Goal: Task Accomplishment & Management: Complete application form

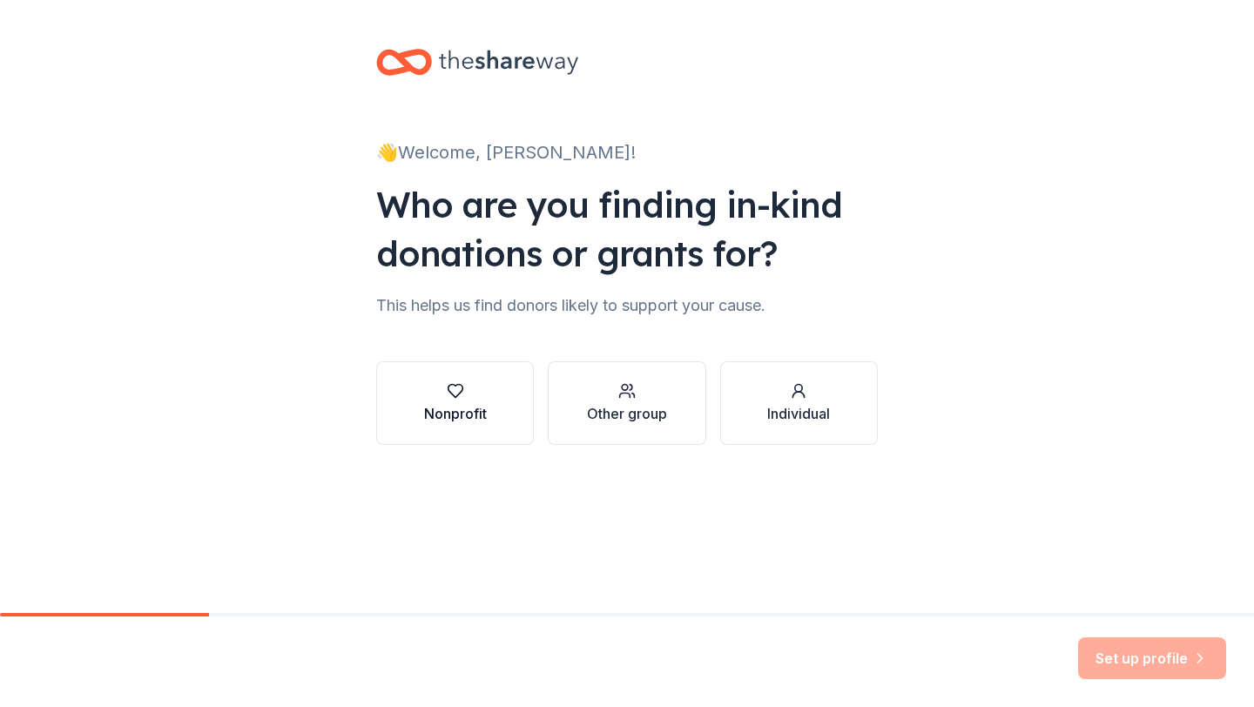
click at [477, 410] on div "Nonprofit" at bounding box center [455, 413] width 63 height 21
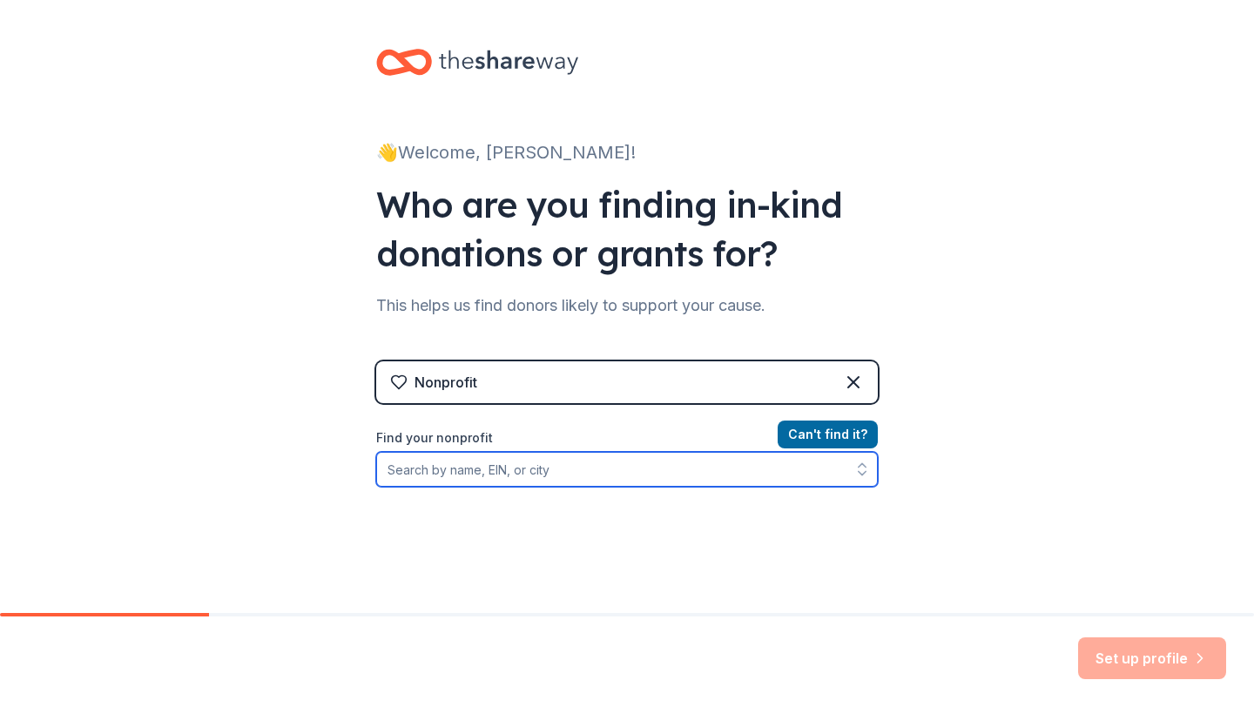
click at [494, 480] on input "Find your nonprofit" at bounding box center [626, 469] width 501 height 35
type input "j"
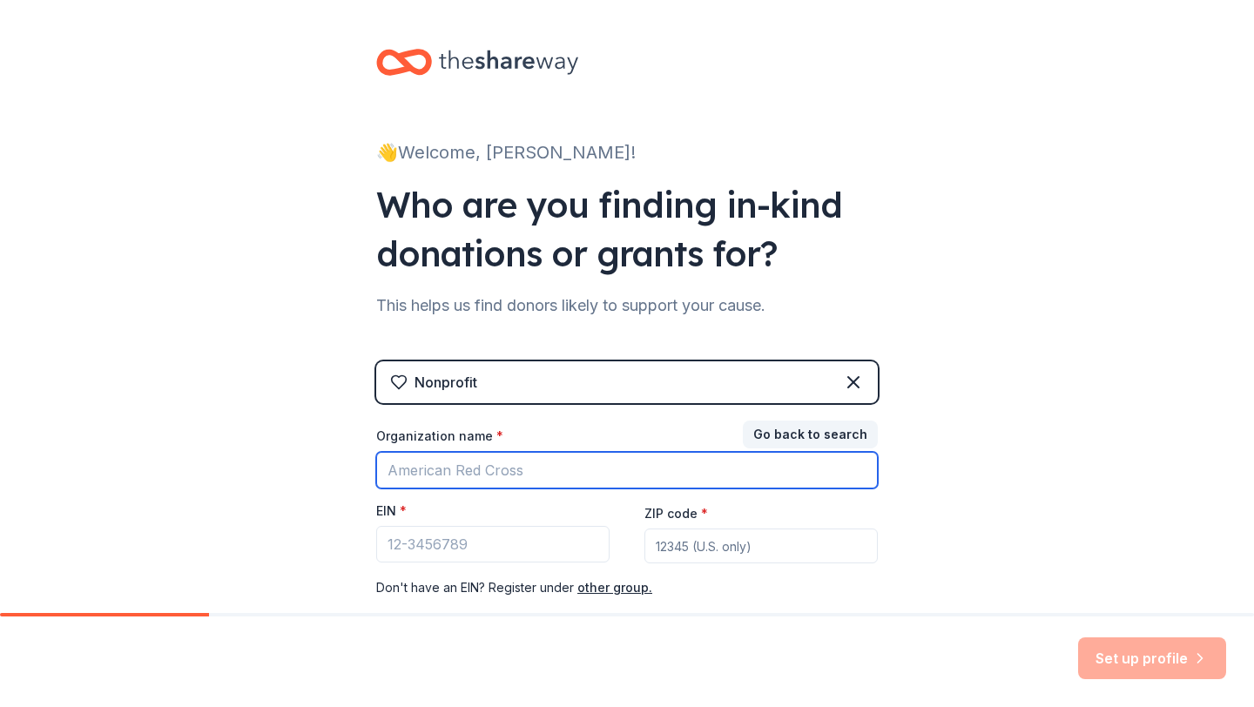
click at [396, 480] on input "Organization name *" at bounding box center [626, 470] width 501 height 37
type input "Colleyville Heritage Panther Baseball Booster Club"
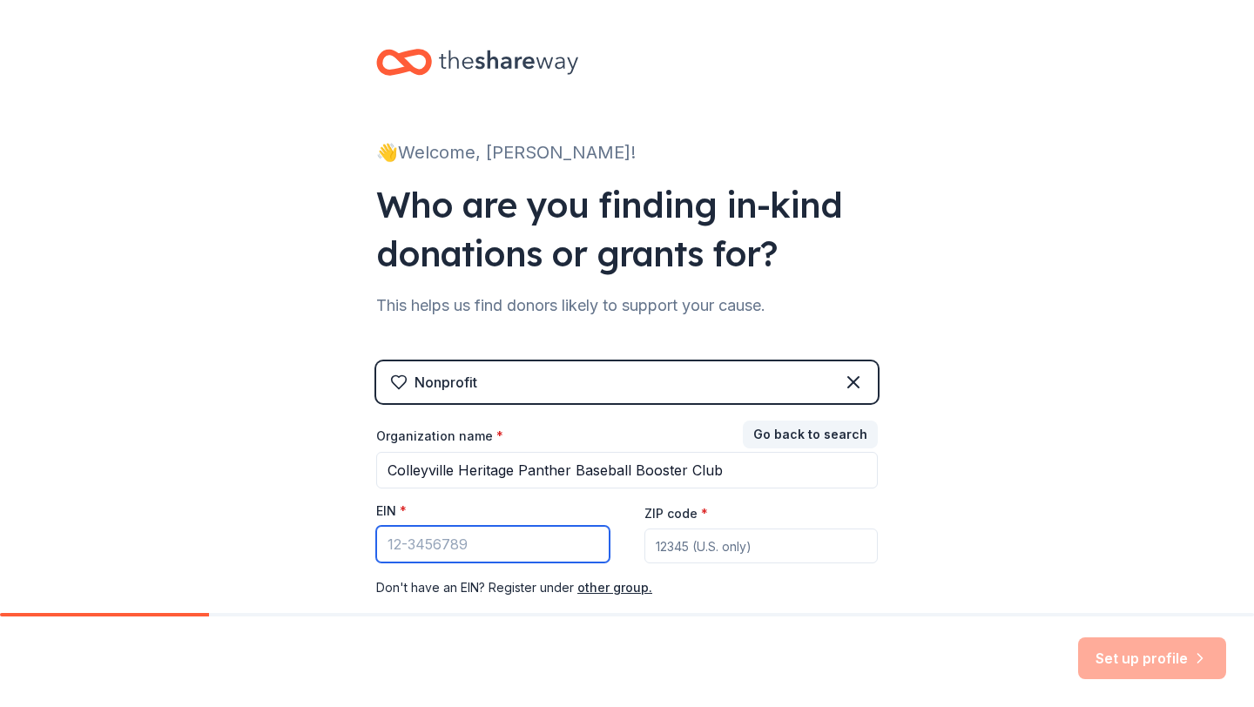
click at [393, 544] on input "EIN *" at bounding box center [492, 544] width 233 height 37
paste input "[US_EMPLOYER_IDENTIFICATION_NUMBER]"
type input "[US_EMPLOYER_IDENTIFICATION_NUMBER]"
click at [695, 549] on input "ZIP code *" at bounding box center [760, 545] width 233 height 35
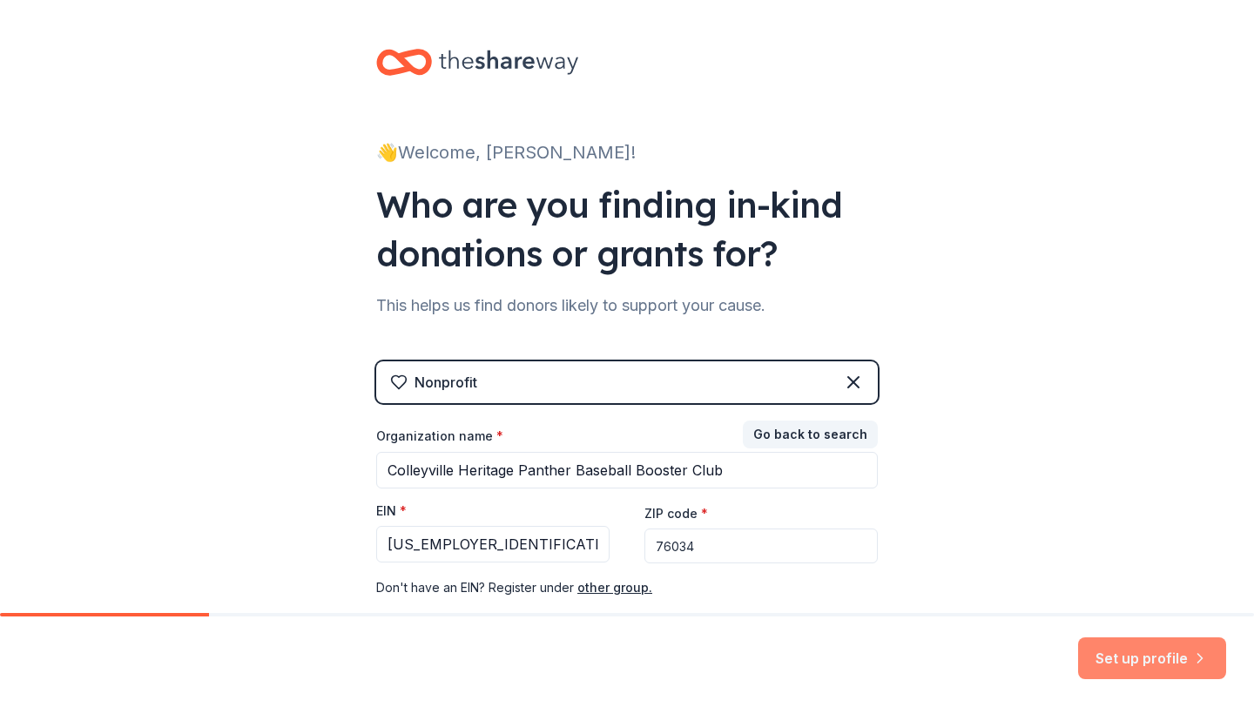
type input "76034"
click at [1125, 662] on button "Set up profile" at bounding box center [1152, 658] width 148 height 42
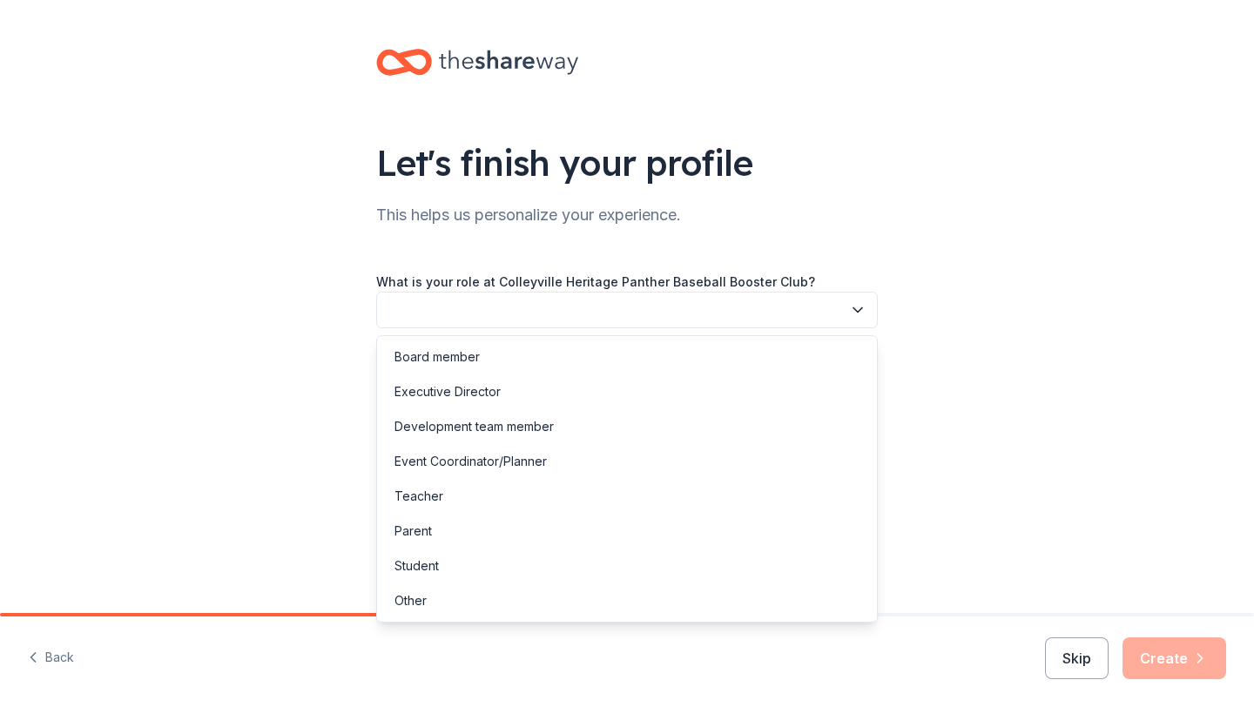
click at [860, 317] on icon "button" at bounding box center [857, 309] width 17 height 17
click at [584, 456] on div "Event Coordinator/Planner" at bounding box center [626, 461] width 493 height 35
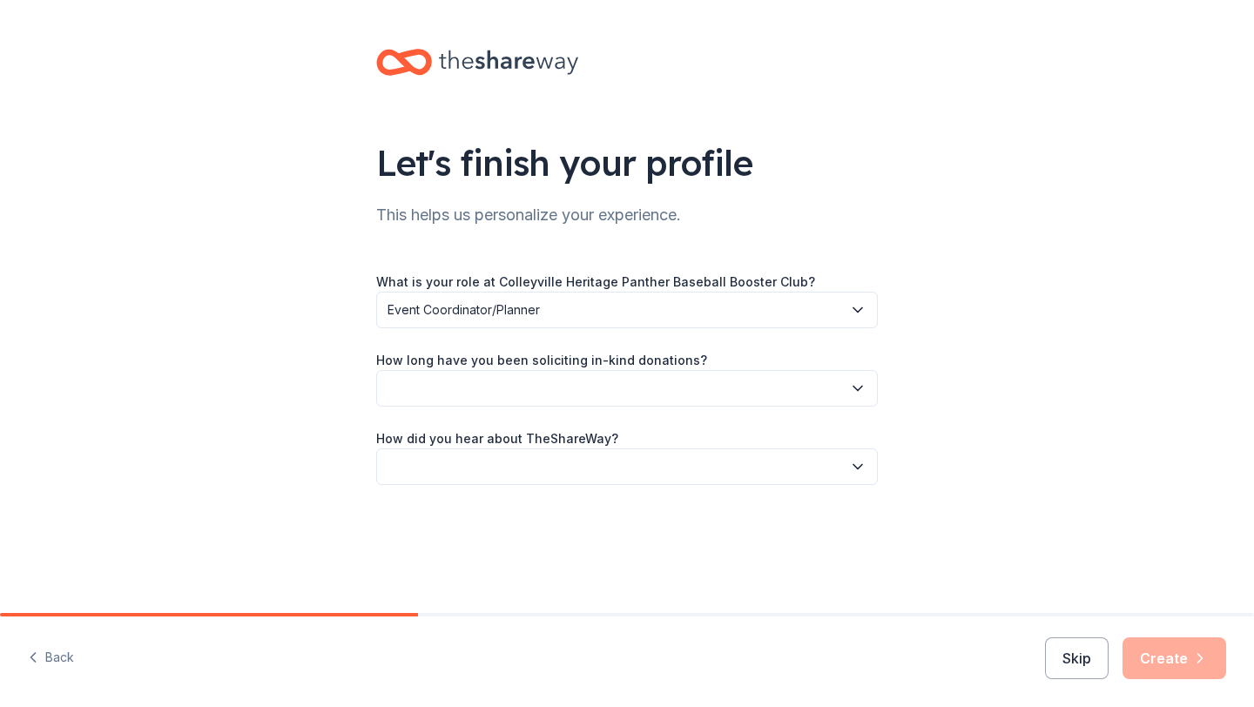
click at [618, 386] on button "button" at bounding box center [626, 388] width 501 height 37
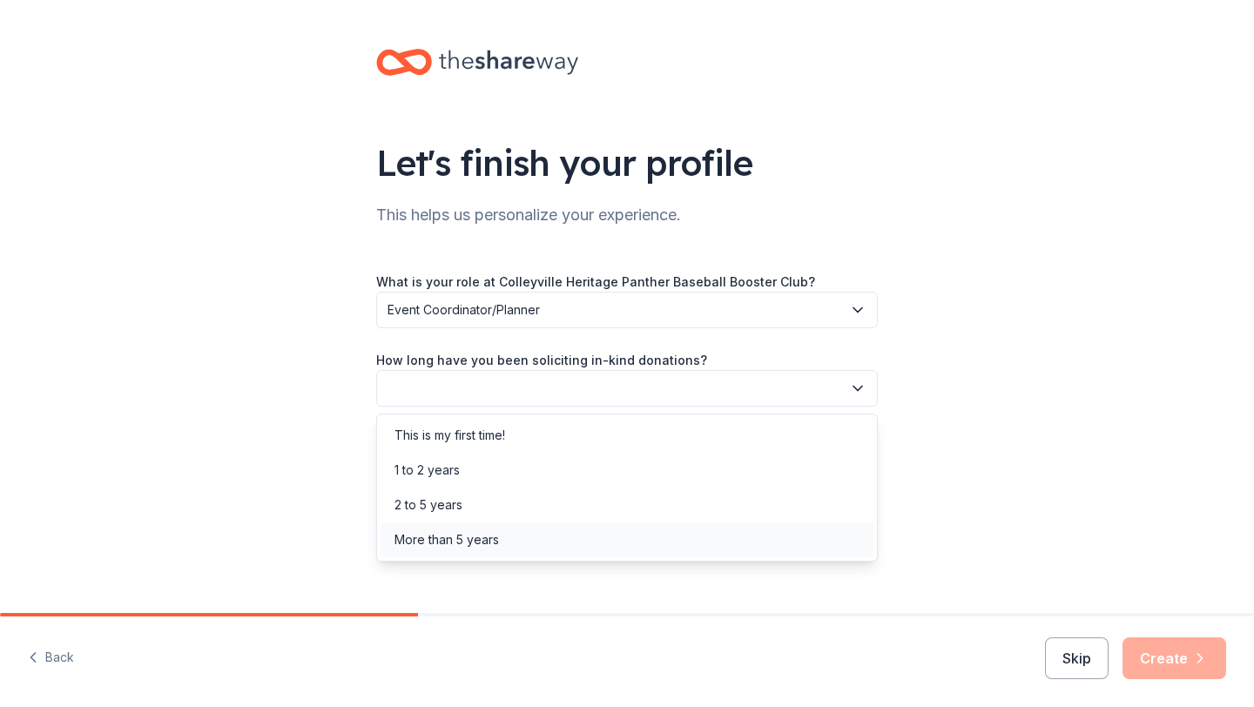
click at [540, 541] on div "More than 5 years" at bounding box center [626, 539] width 493 height 35
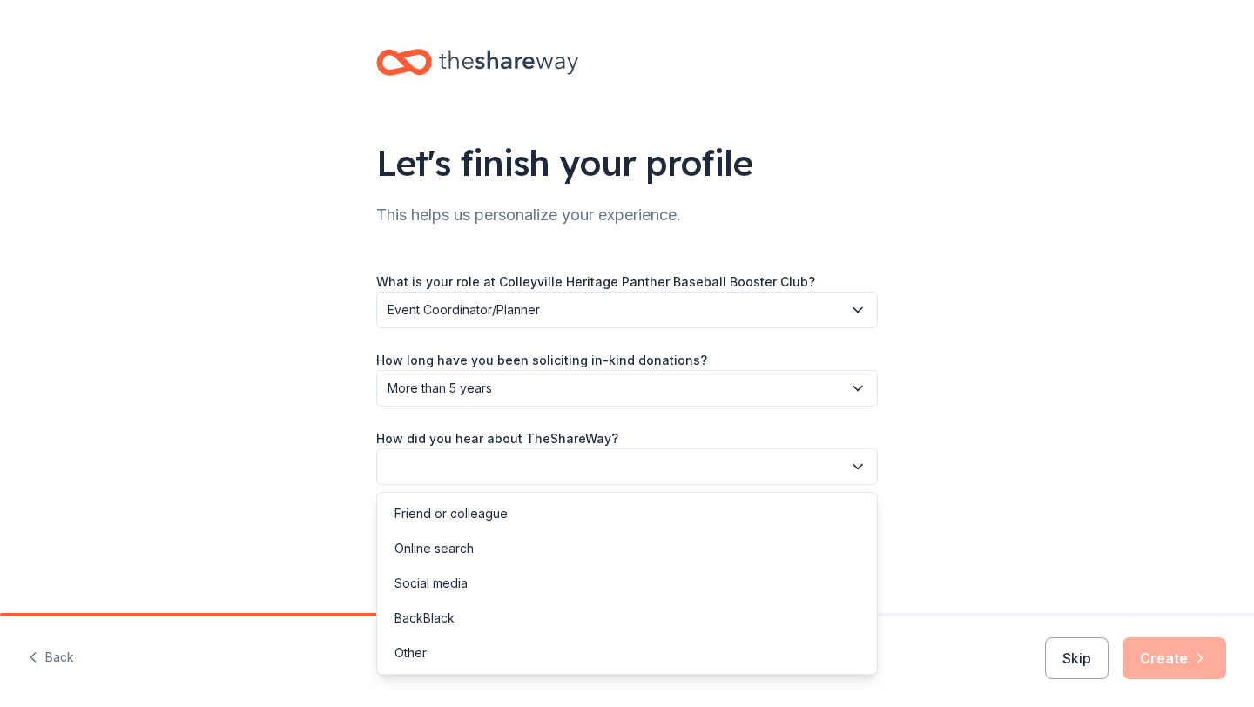
click at [573, 472] on button "button" at bounding box center [626, 466] width 501 height 37
click at [545, 519] on div "Friend or colleague" at bounding box center [626, 513] width 493 height 35
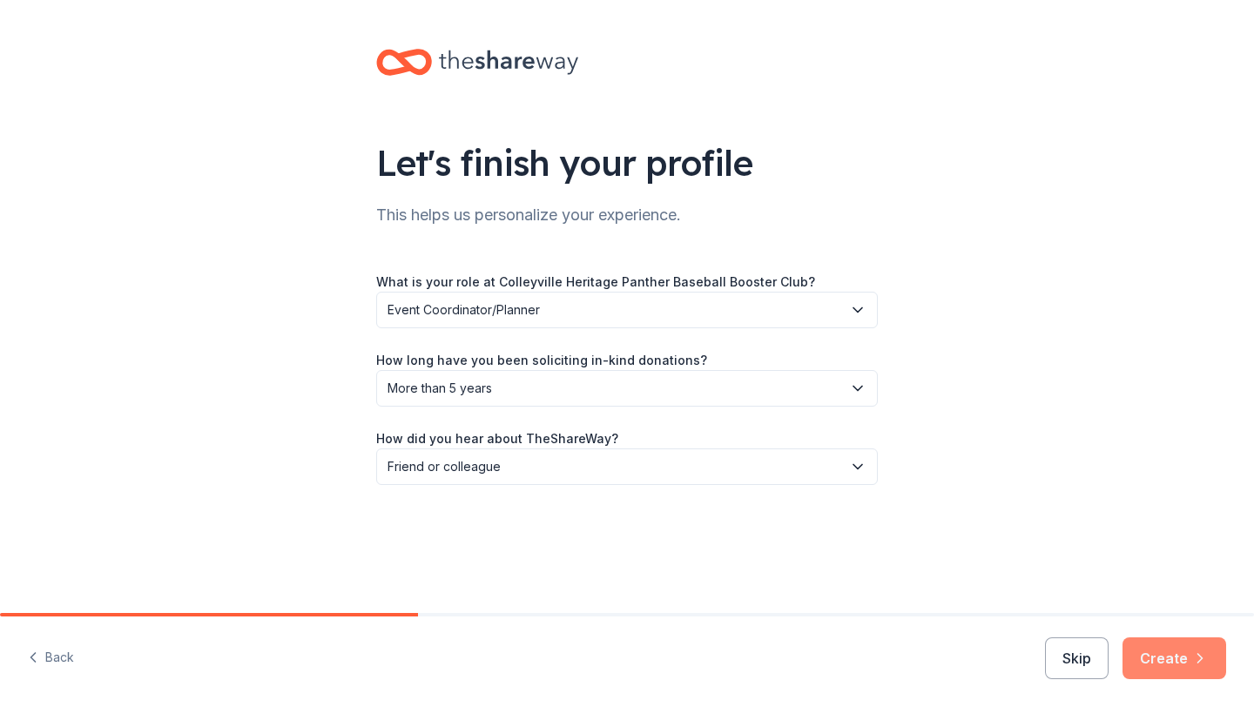
click at [1166, 663] on button "Create" at bounding box center [1174, 658] width 104 height 42
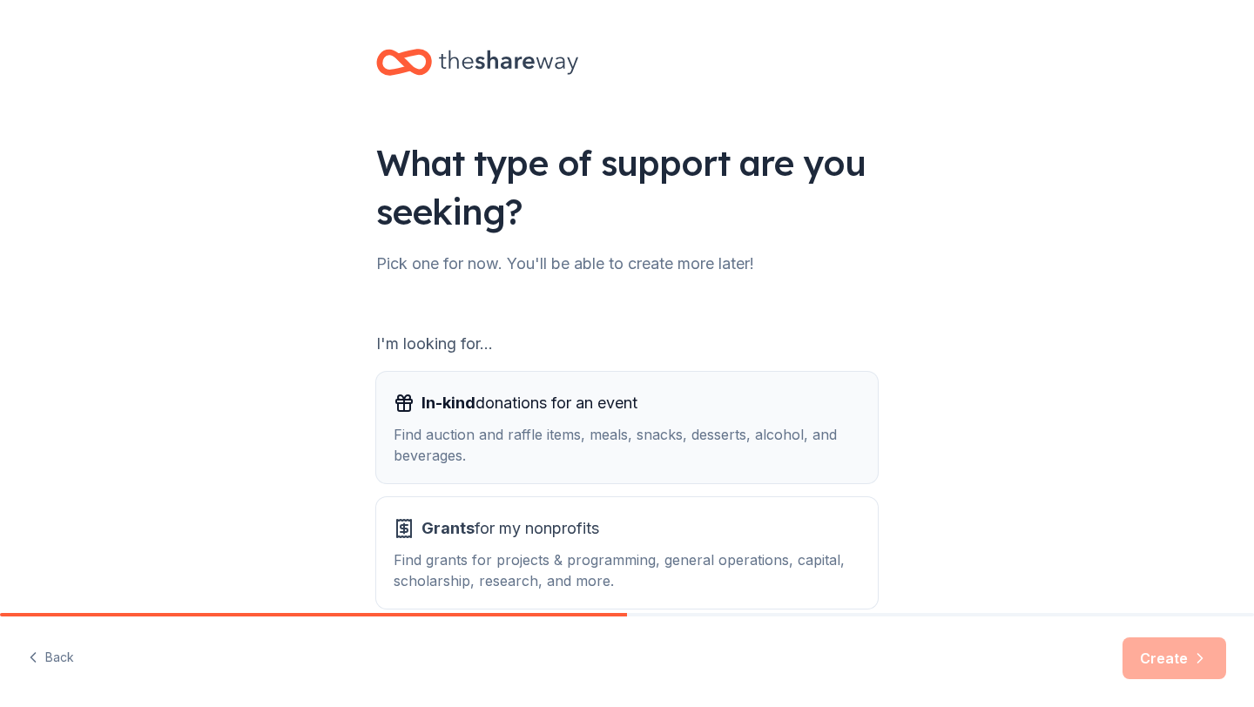
click at [669, 447] on div "Find auction and raffle items, meals, snacks, desserts, alcohol, and beverages." at bounding box center [626, 445] width 467 height 42
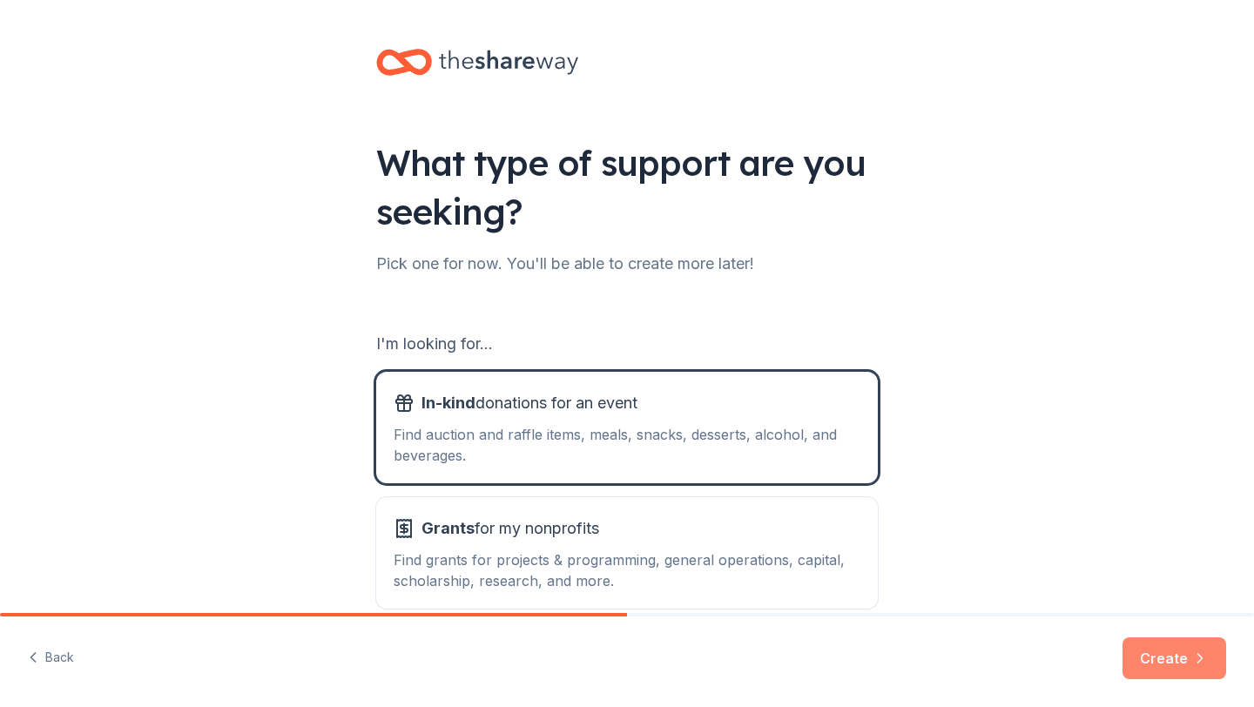
click at [1165, 656] on button "Create" at bounding box center [1174, 658] width 104 height 42
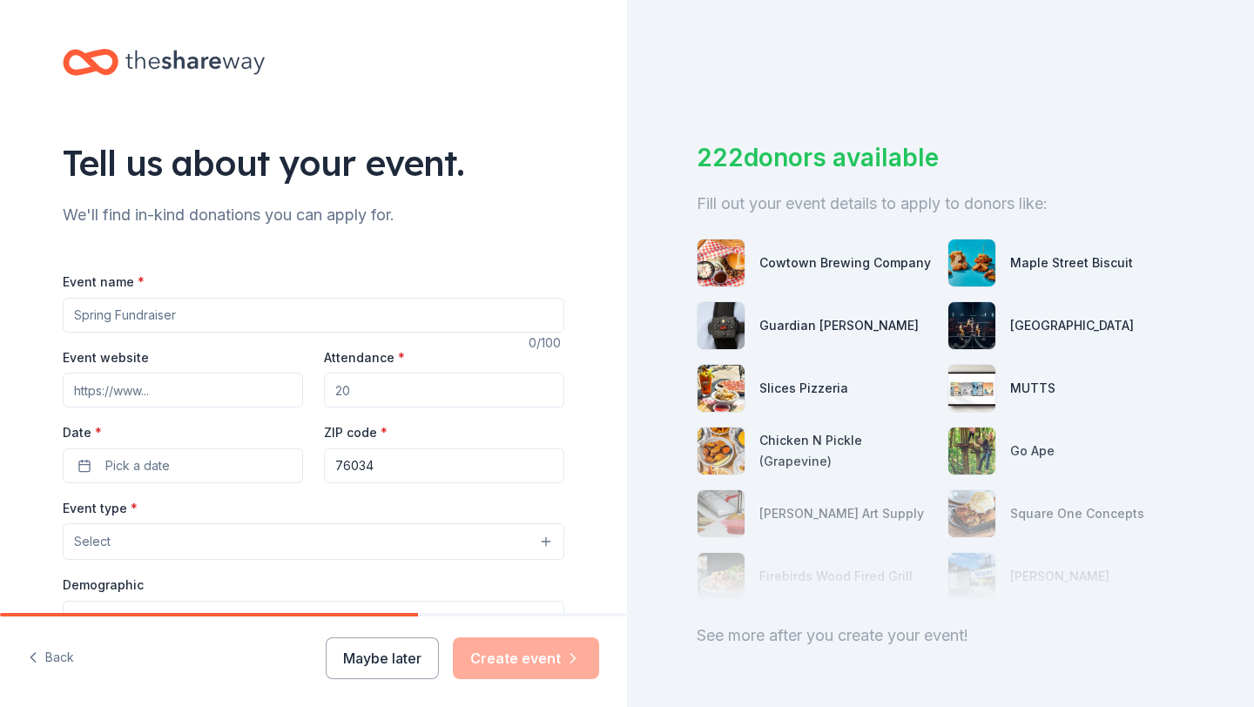
click at [209, 321] on input "Event name *" at bounding box center [313, 315] width 501 height 35
type input "Golf Tournament and Silent Auction"
type input "www.chhspantherbaseball.com"
type input "300"
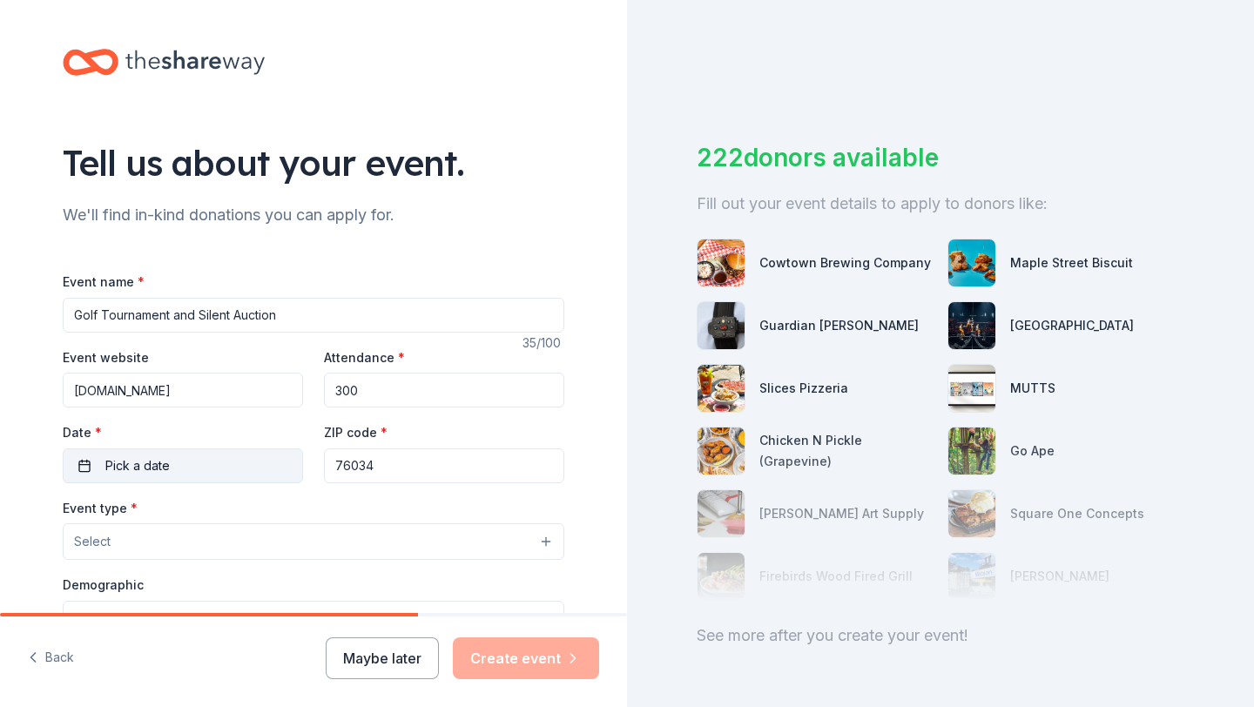
click at [129, 465] on span "Pick a date" at bounding box center [137, 465] width 64 height 21
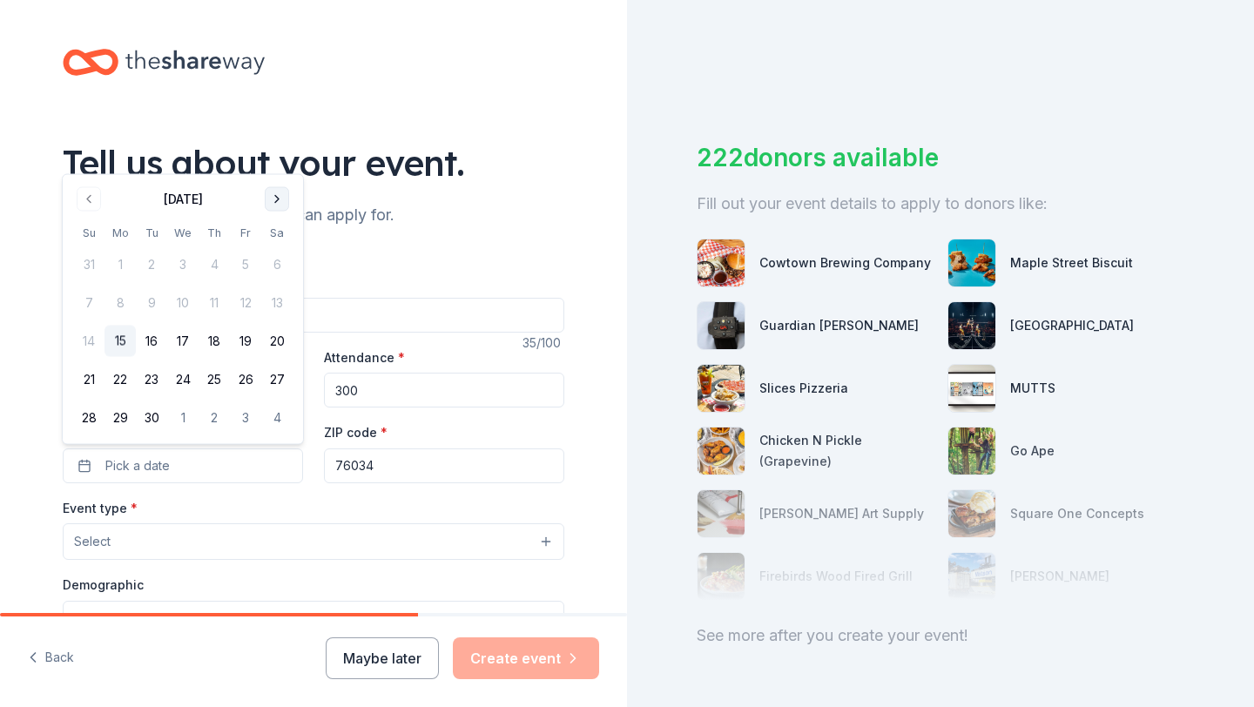
click at [272, 197] on button "Go to next month" at bounding box center [277, 199] width 24 height 24
click at [239, 380] on button "24" at bounding box center [245, 379] width 31 height 31
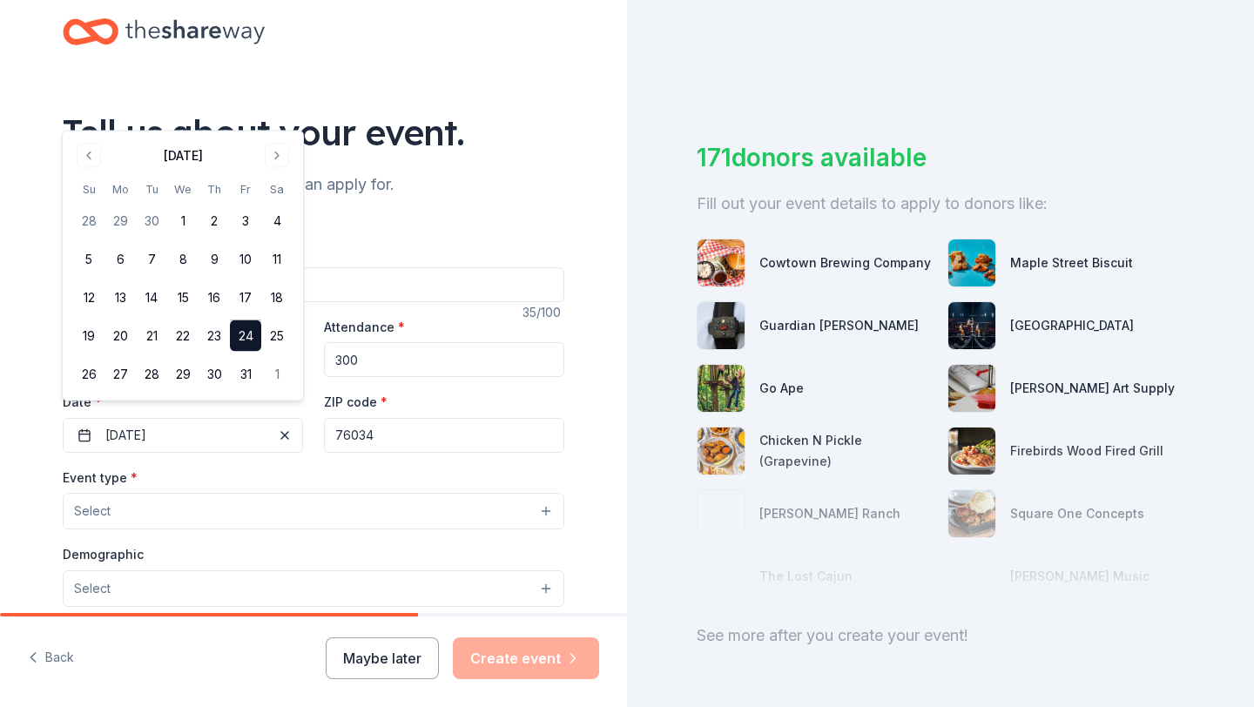
scroll to position [44, 0]
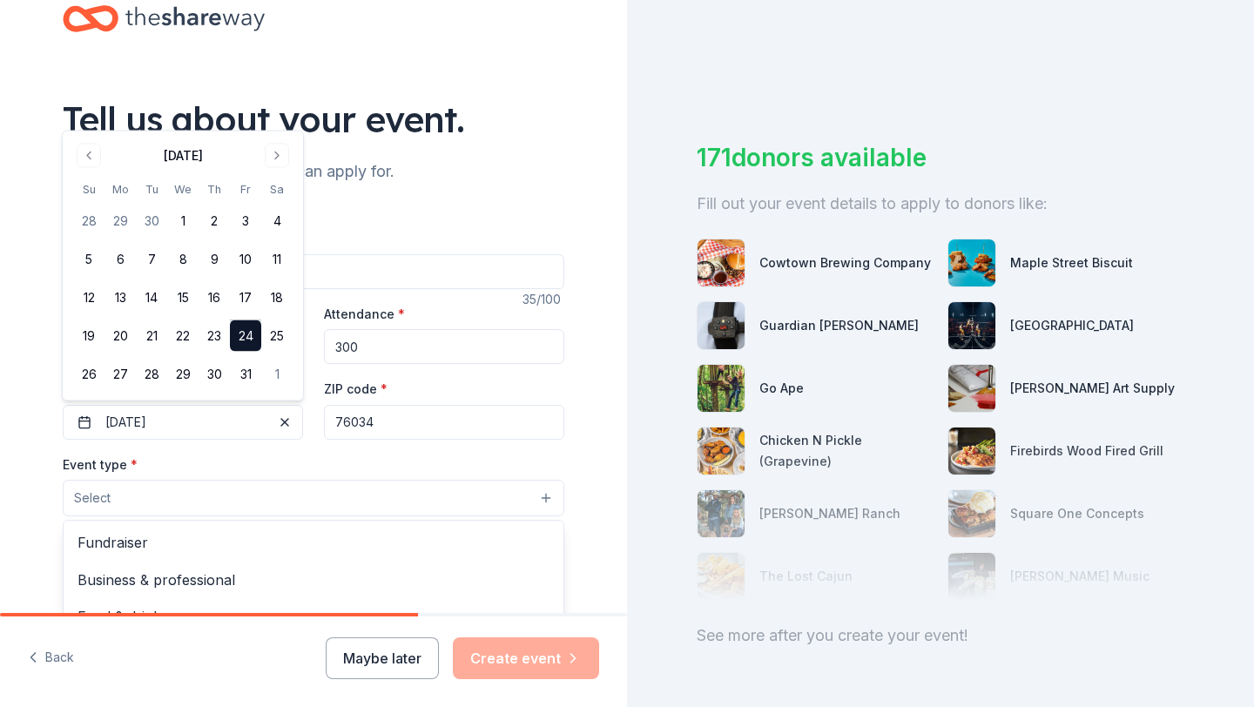
click at [329, 497] on button "Select" at bounding box center [313, 498] width 501 height 37
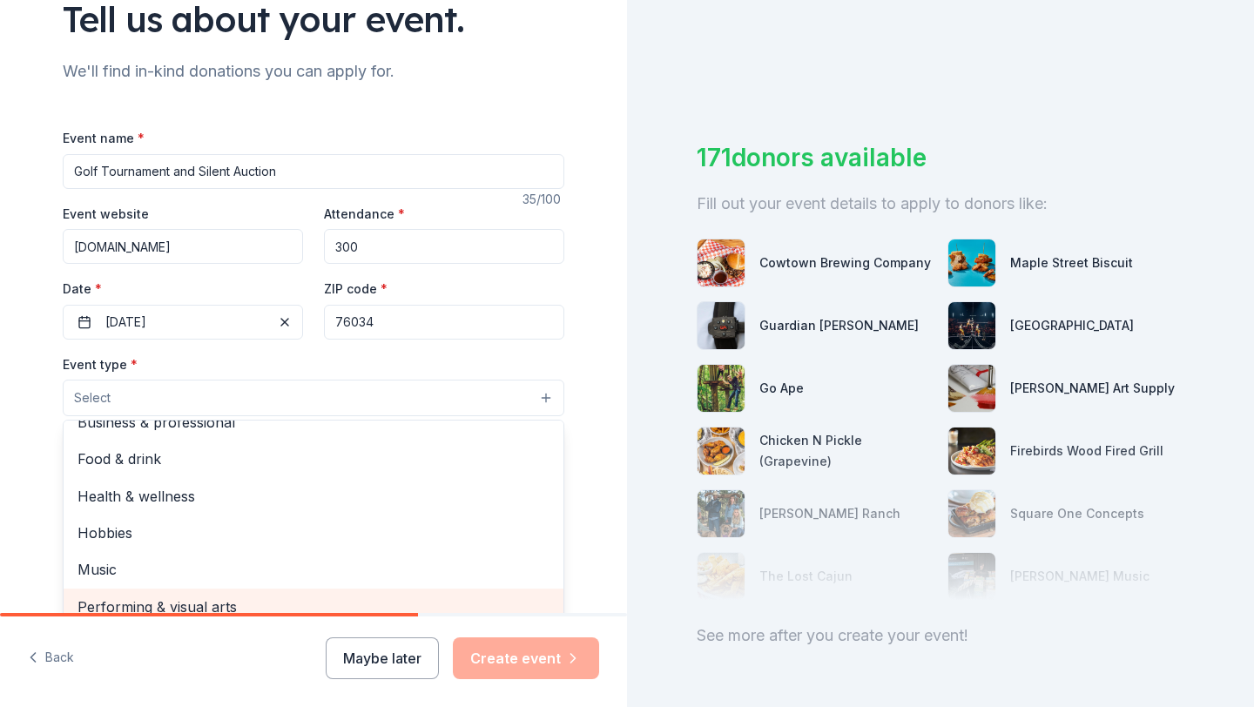
scroll to position [0, 0]
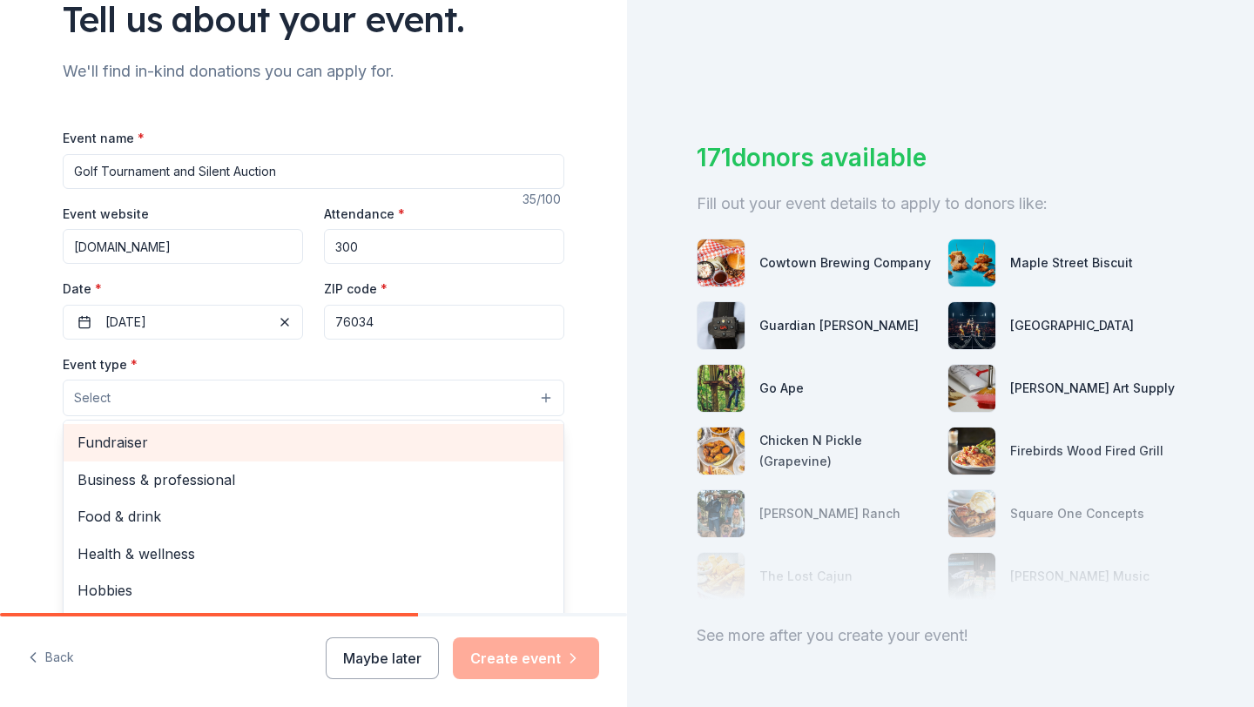
click at [328, 439] on span "Fundraiser" at bounding box center [313, 442] width 472 height 23
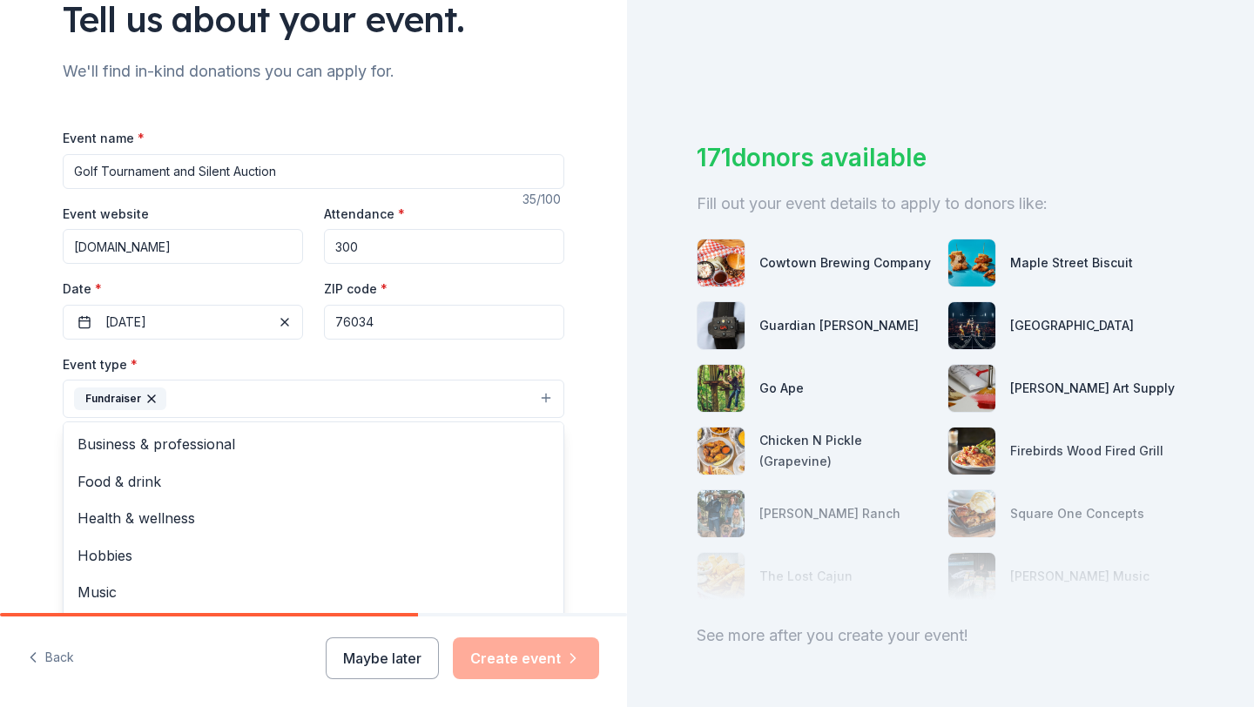
click at [606, 376] on div "Tell us about your event. We'll find in-kind donations you can apply for. Event…" at bounding box center [313, 436] width 627 height 1160
click at [546, 471] on button "Select" at bounding box center [313, 477] width 501 height 37
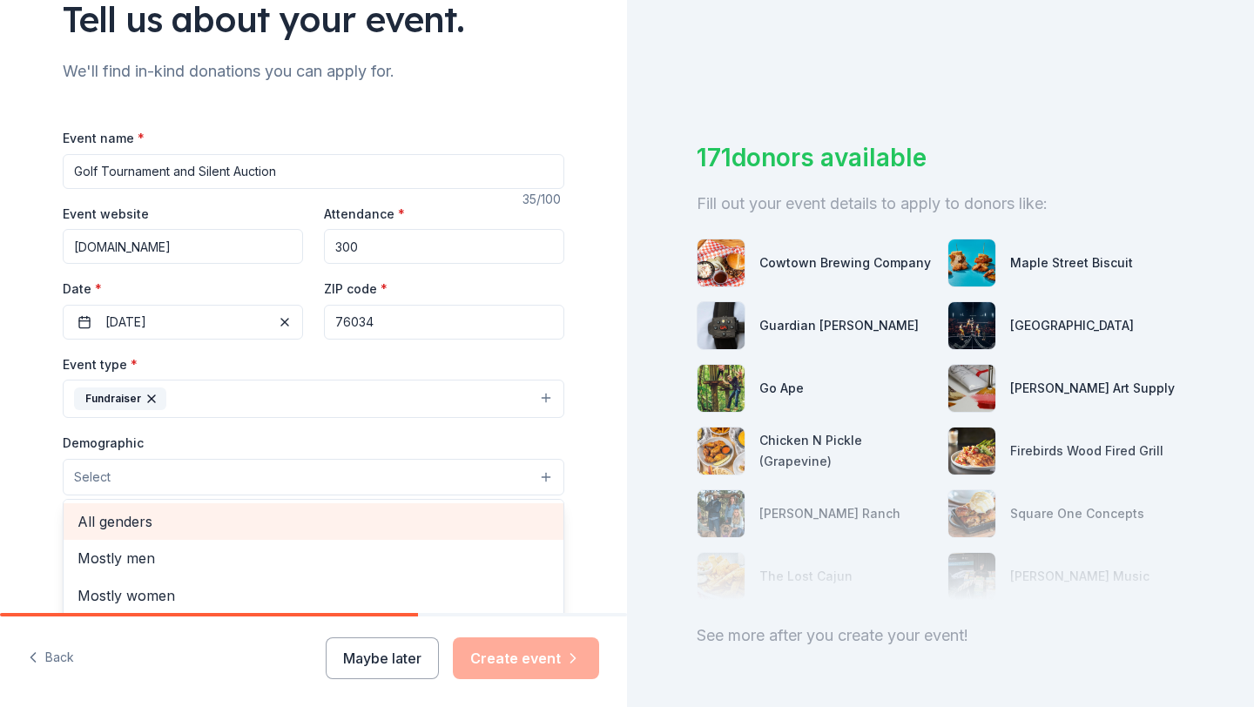
click at [221, 518] on span "All genders" at bounding box center [313, 521] width 472 height 23
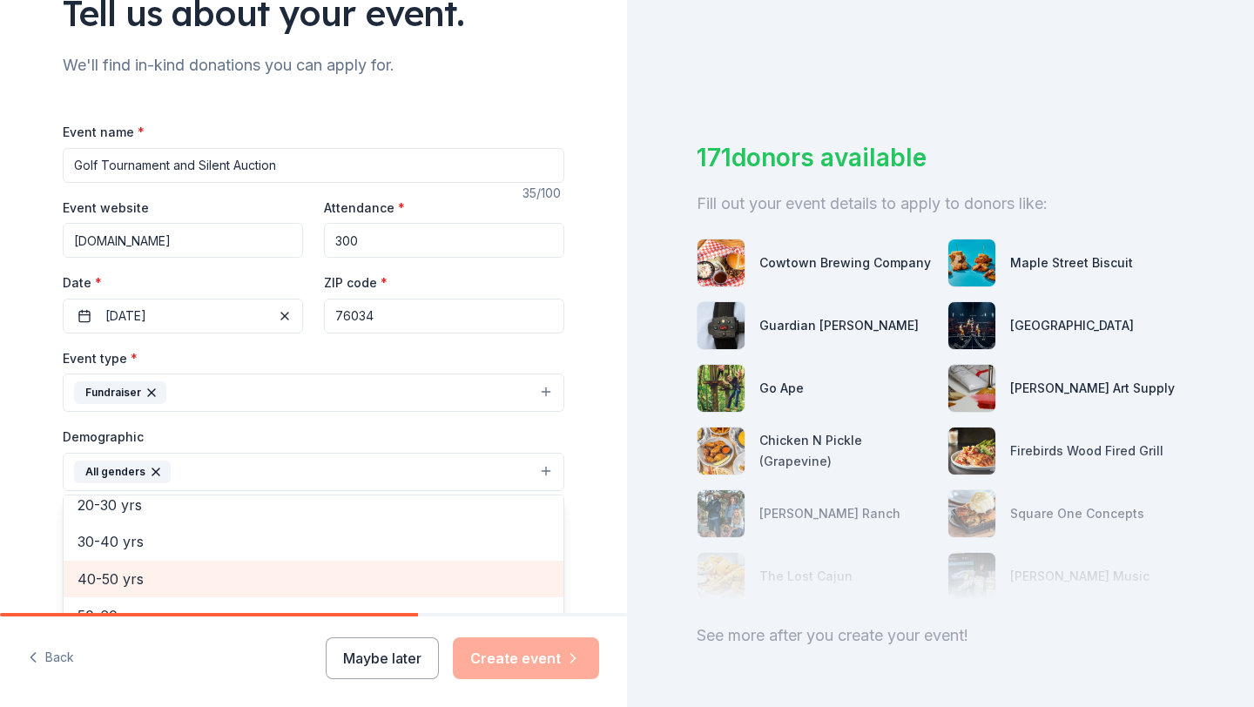
scroll to position [201, 0]
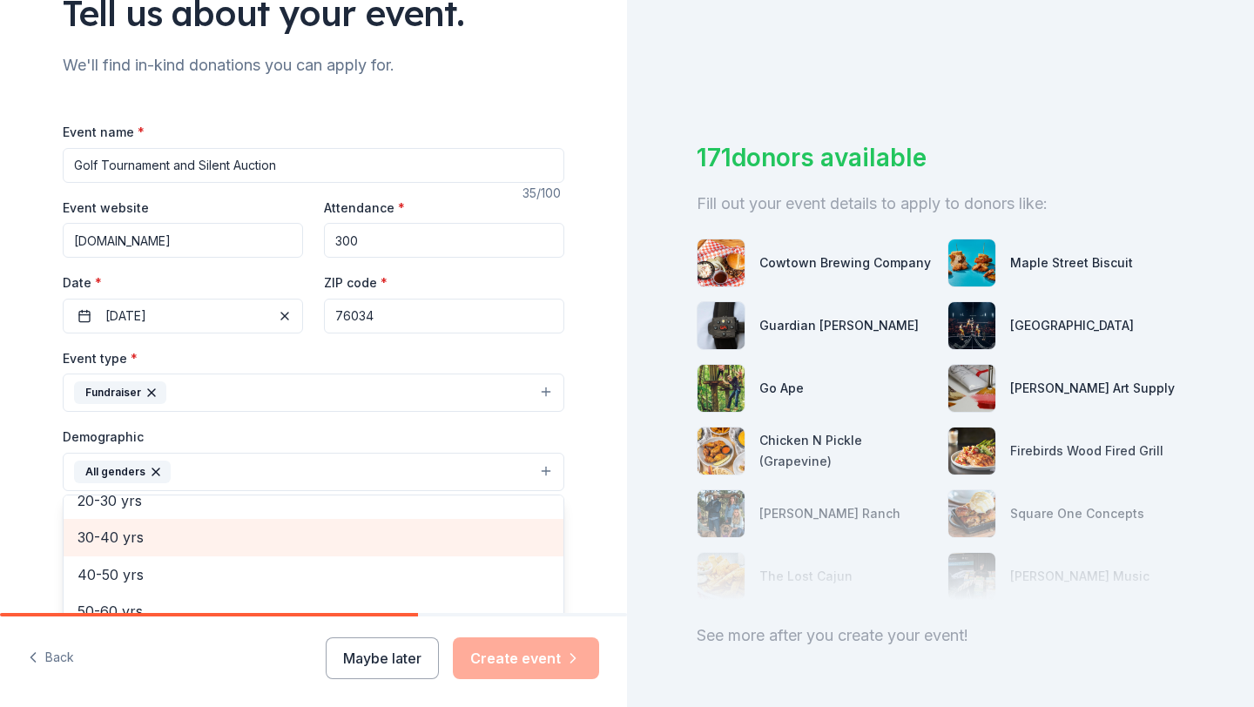
click at [305, 542] on span "30-40 yrs" at bounding box center [313, 537] width 472 height 23
click at [296, 548] on span "40-50 yrs" at bounding box center [313, 537] width 472 height 23
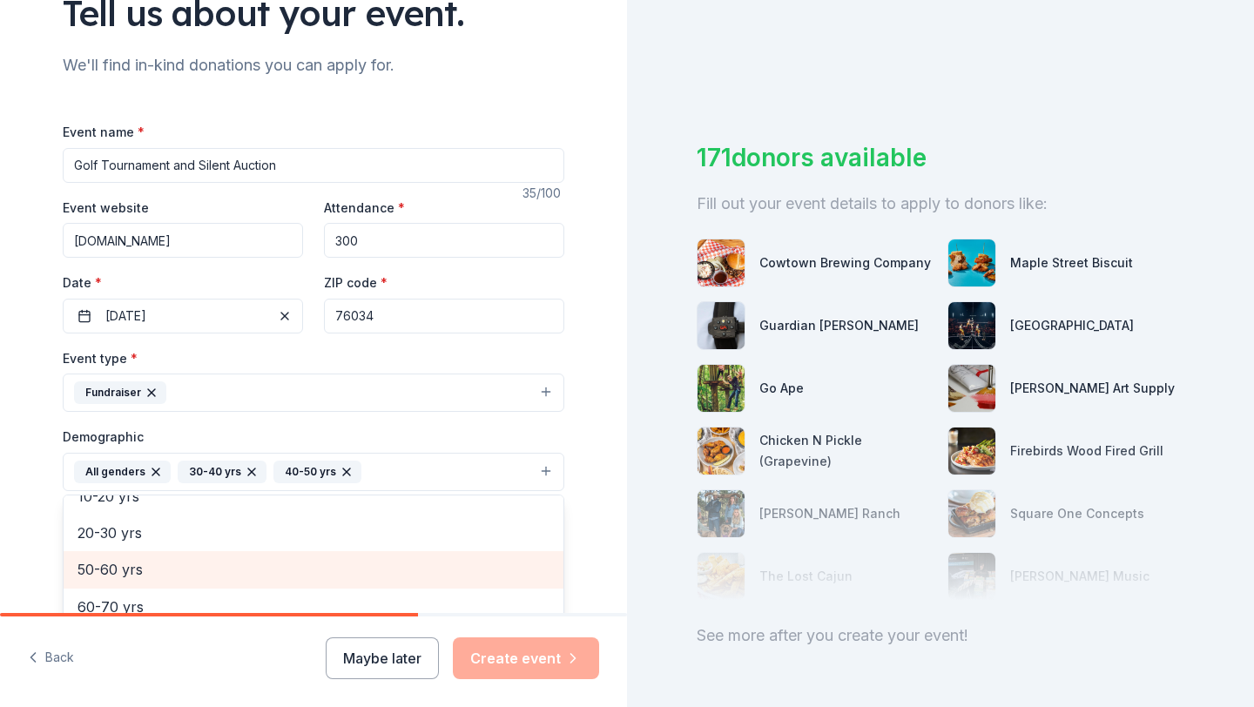
click at [284, 566] on span "50-60 yrs" at bounding box center [313, 569] width 472 height 23
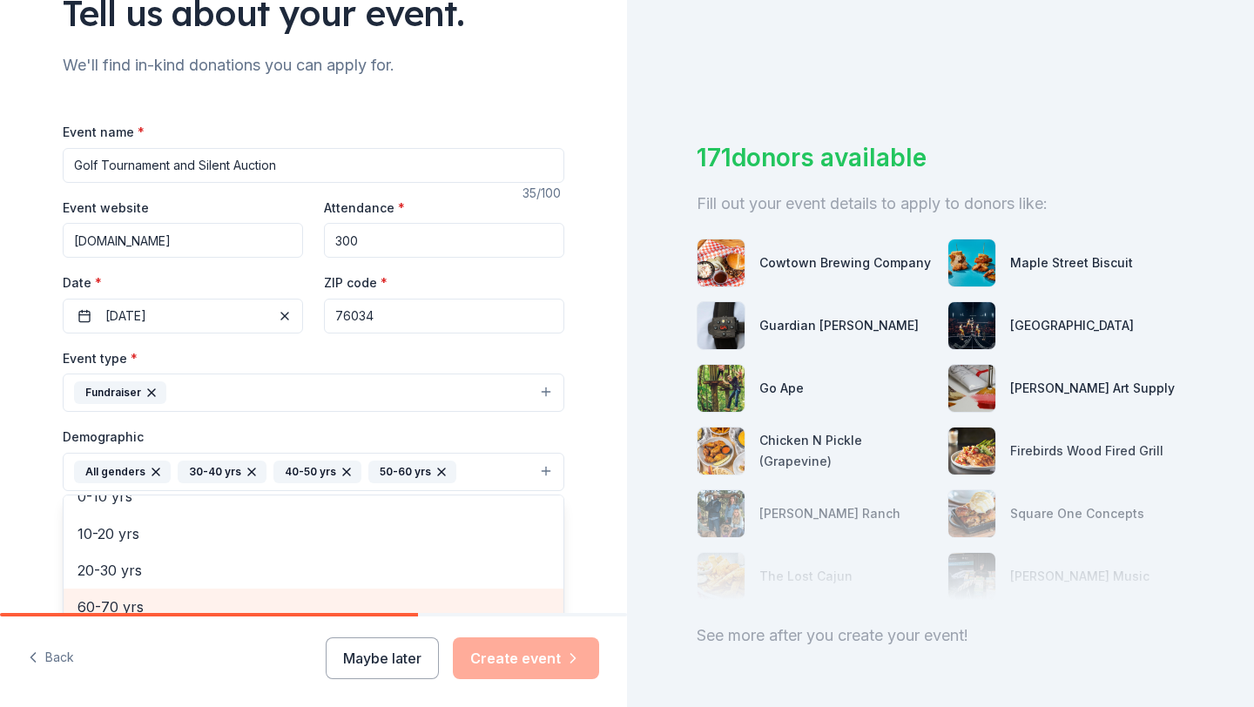
scroll to position [162, 0]
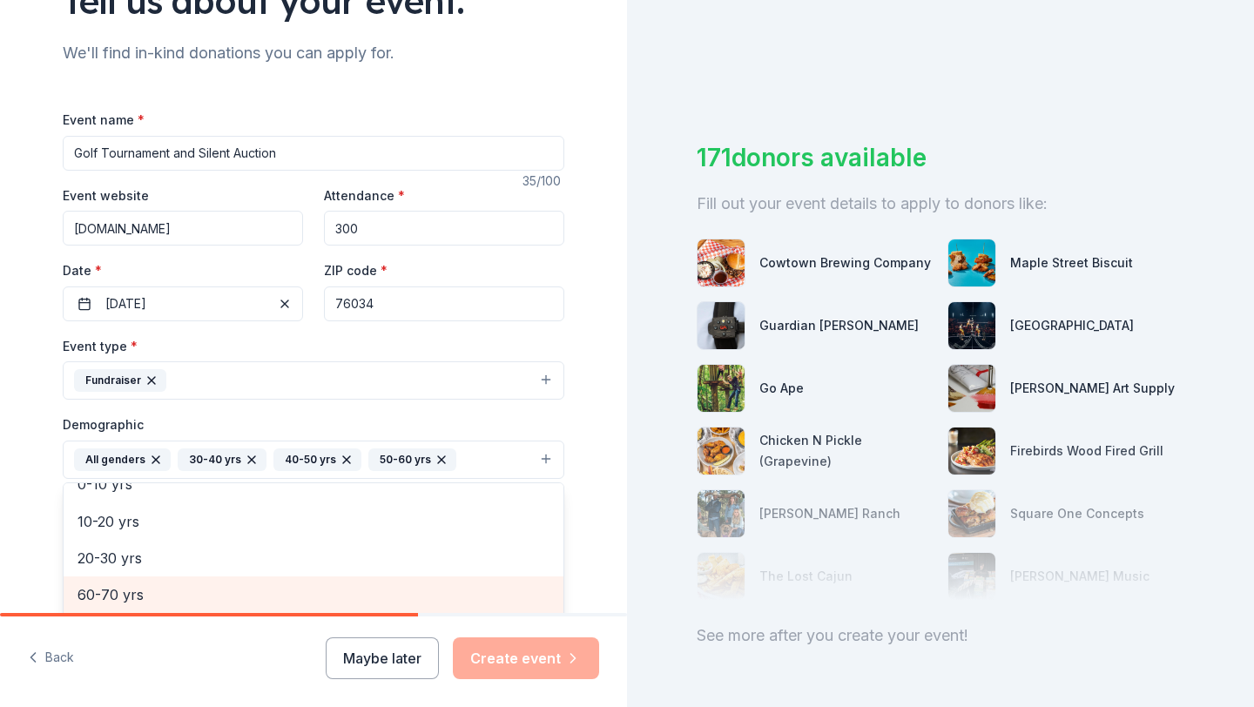
click at [274, 595] on span "60-70 yrs" at bounding box center [313, 594] width 472 height 23
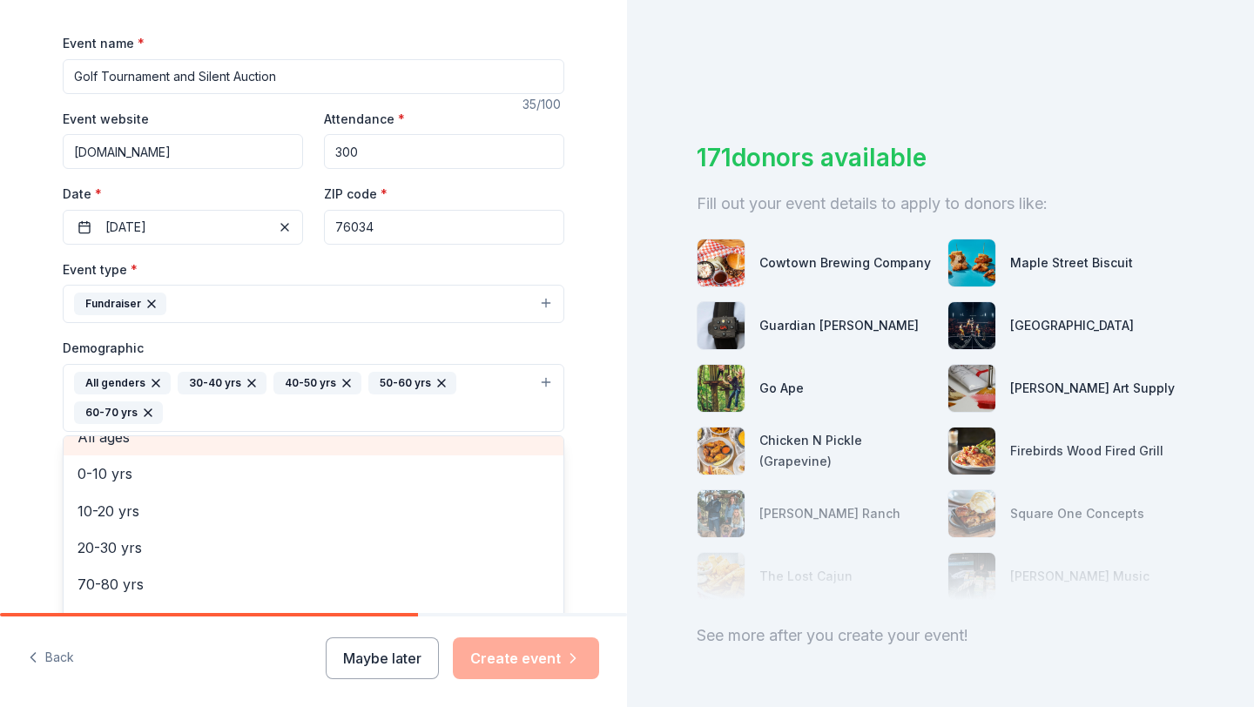
scroll to position [244, 0]
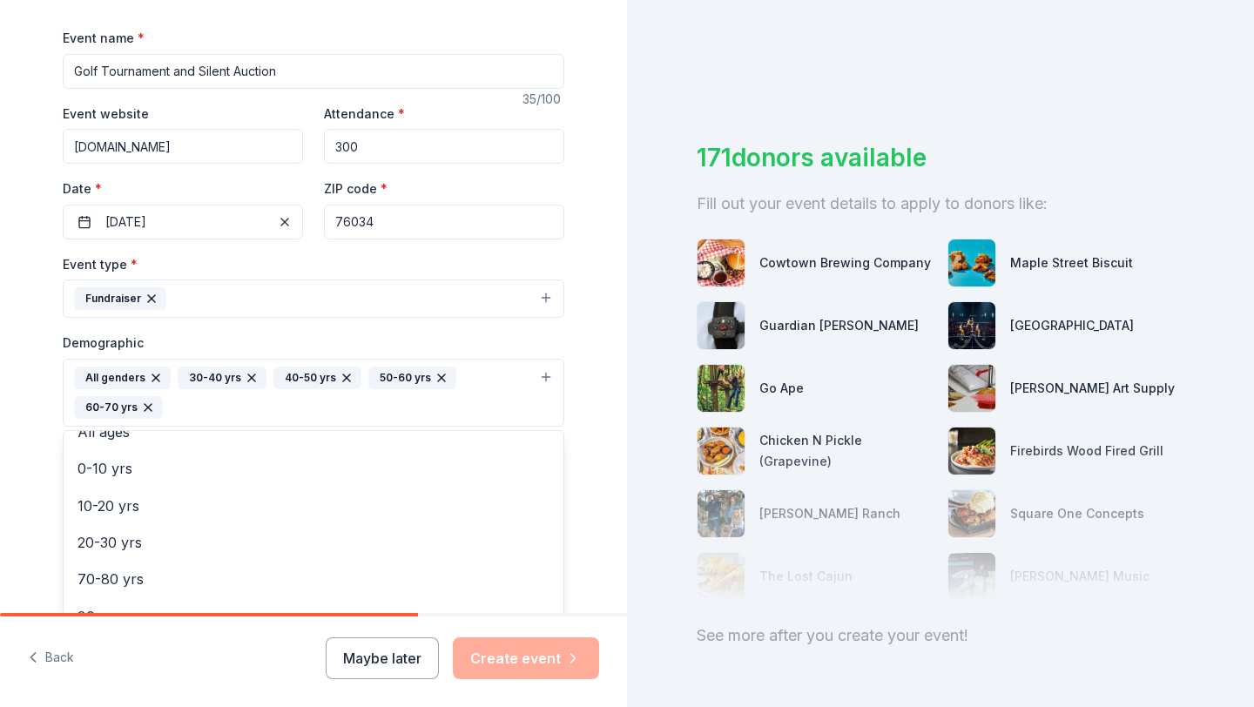
click at [591, 332] on div "Tell us about your event. We'll find in-kind donations you can apply for. Event…" at bounding box center [313, 352] width 557 height 1192
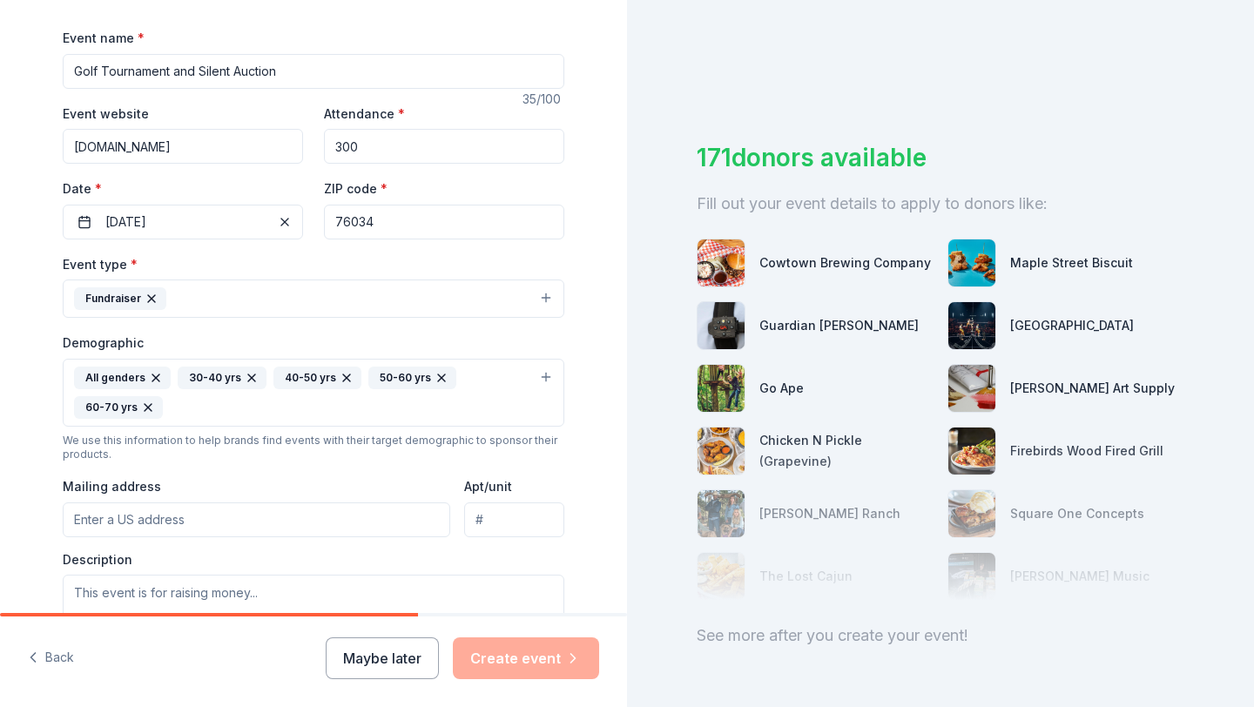
click at [297, 507] on input "Mailing address" at bounding box center [256, 519] width 387 height 35
type input "5401 Heritage Avenue, Colleyville, TX, 76034"
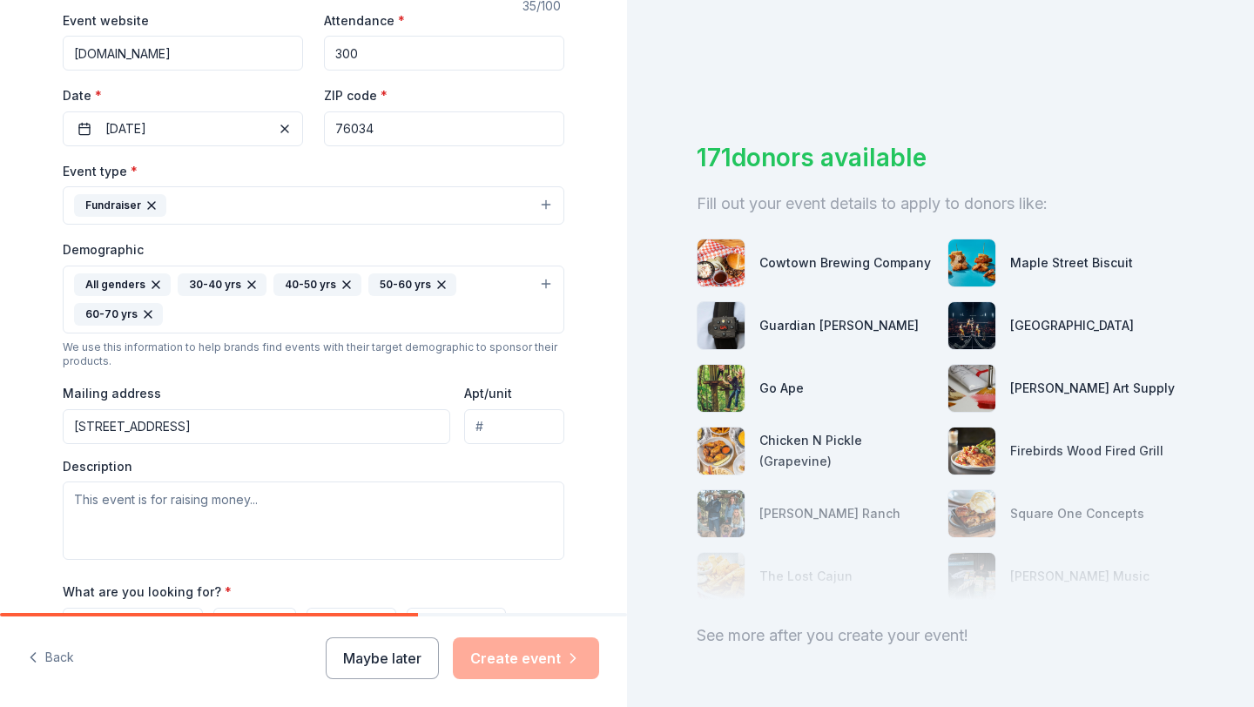
scroll to position [346, 0]
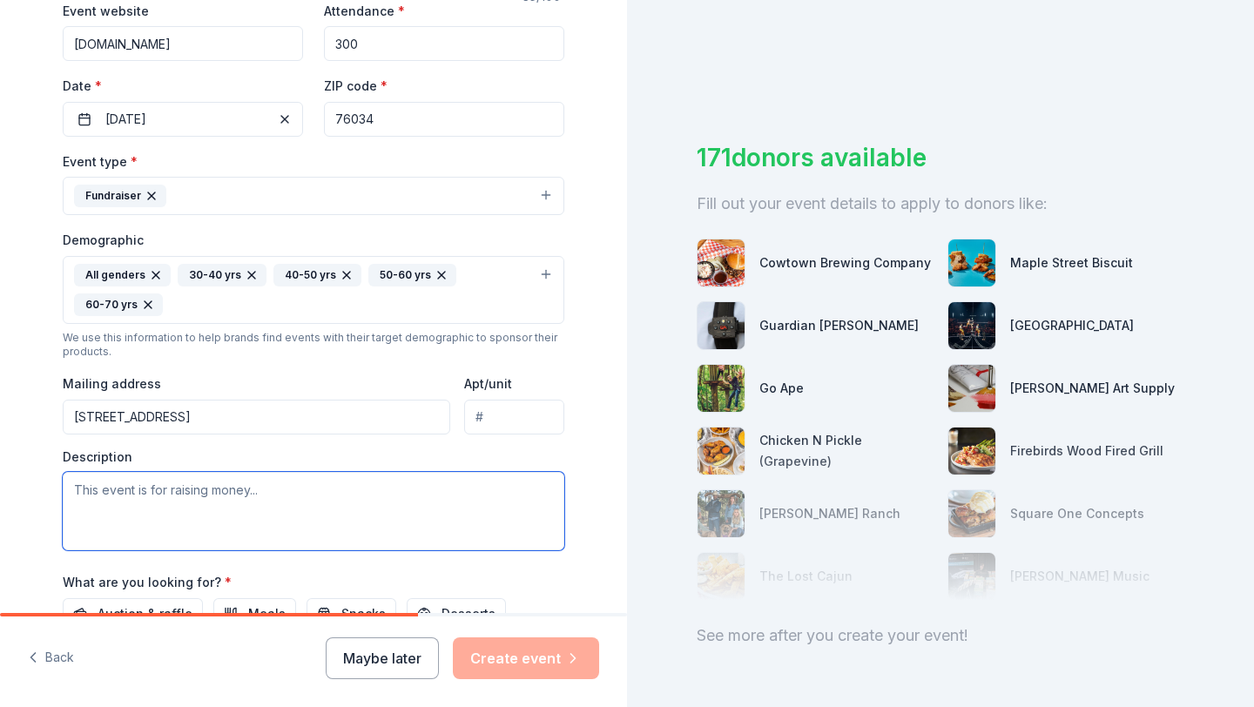
click at [286, 507] on textarea at bounding box center [313, 511] width 501 height 78
paste textarea "the funds raised will go to help maintain our baseball field, batting cages, an…"
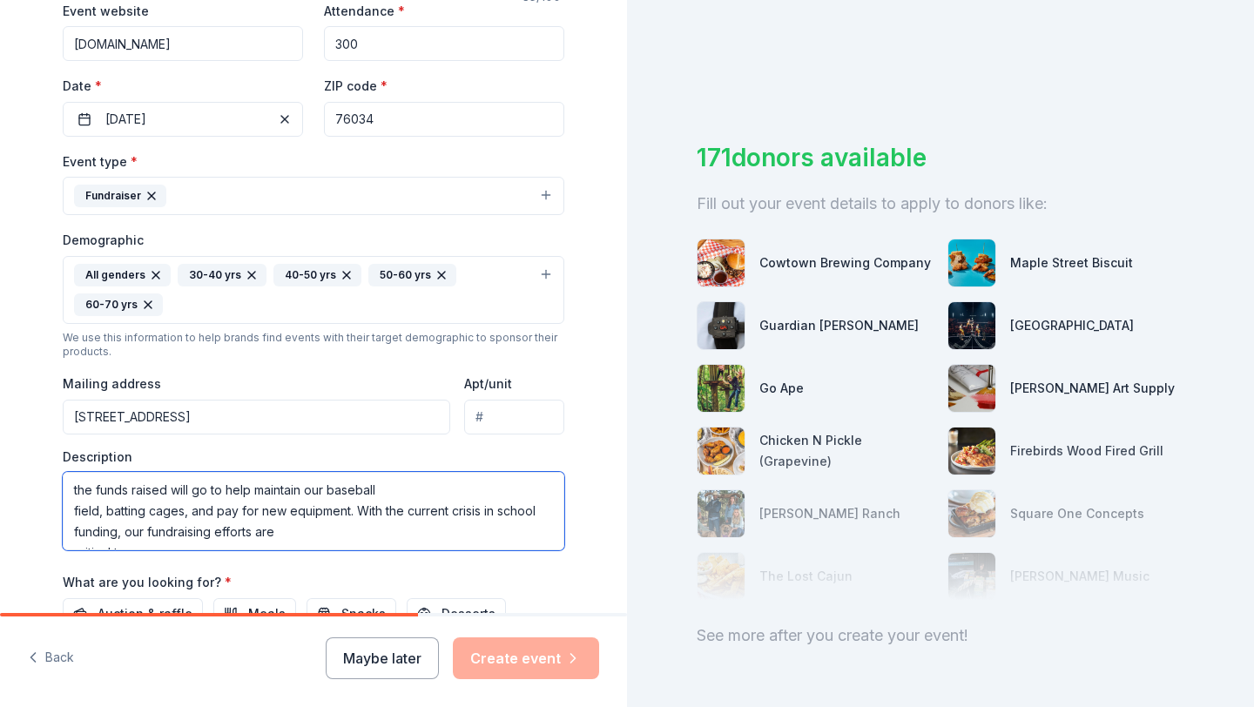
type textarea "the funds raised will go to help maintain our baseball field, batting cages, an…"
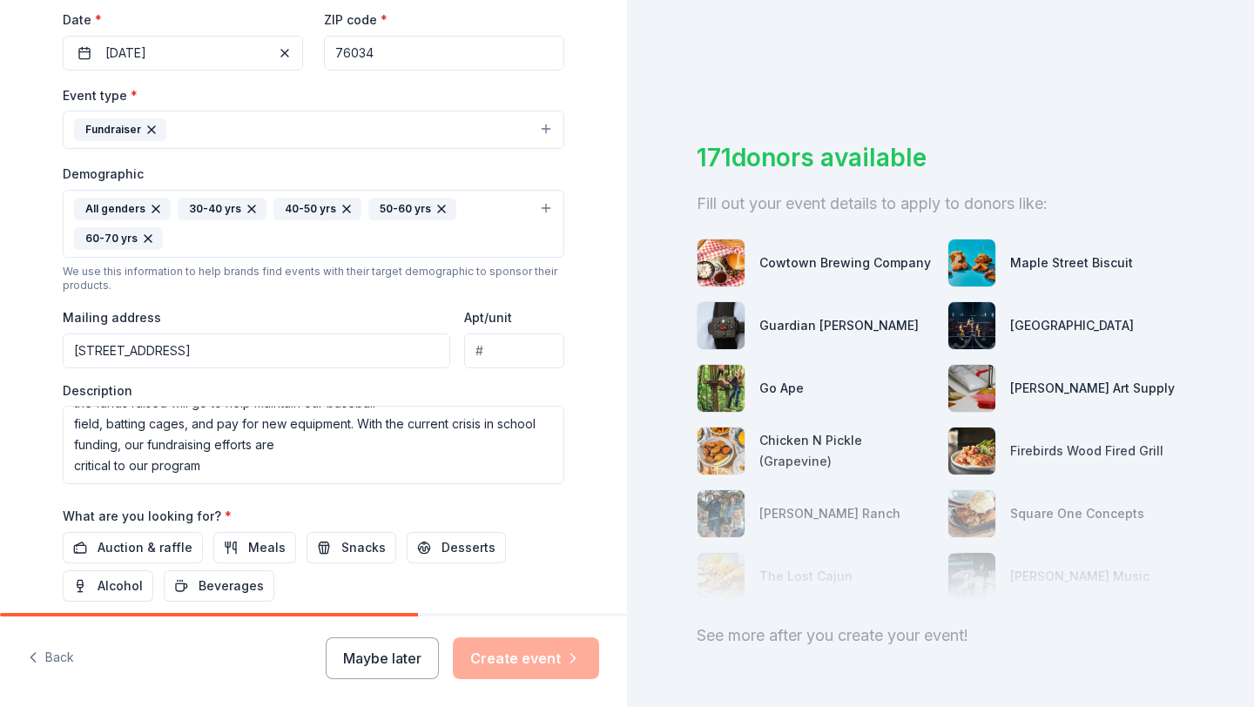
scroll to position [436, 0]
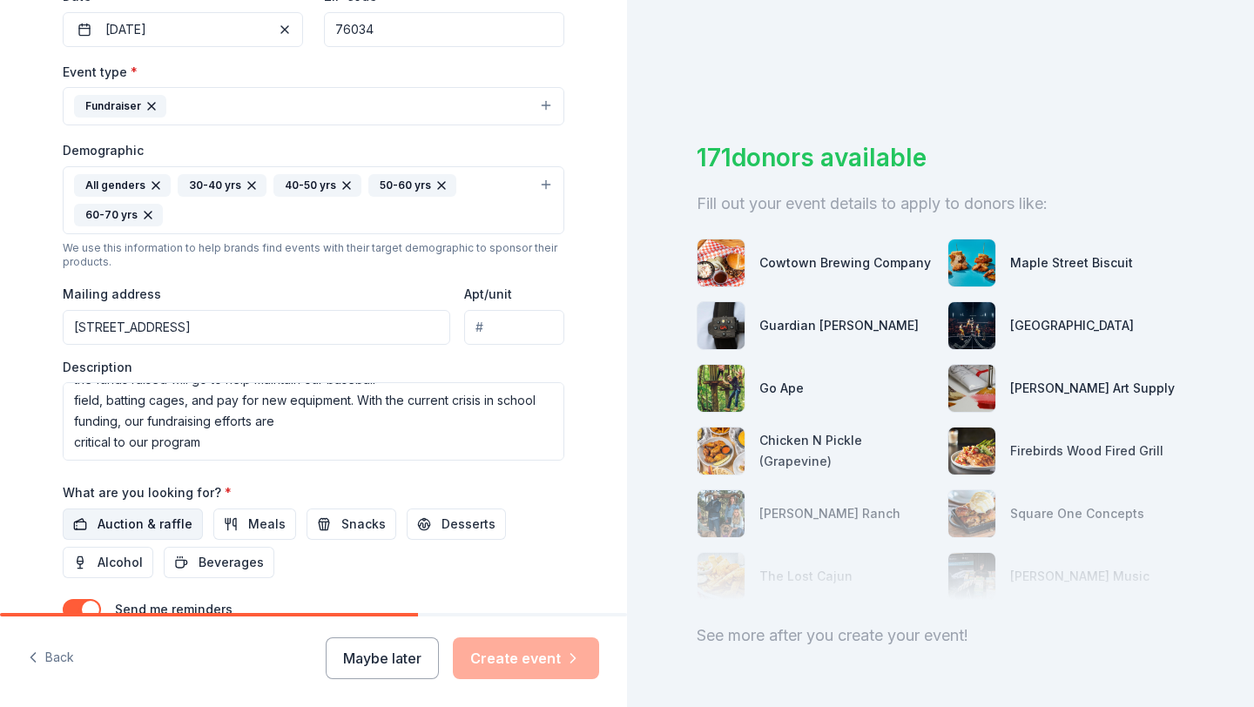
click at [168, 521] on span "Auction & raffle" at bounding box center [144, 524] width 95 height 21
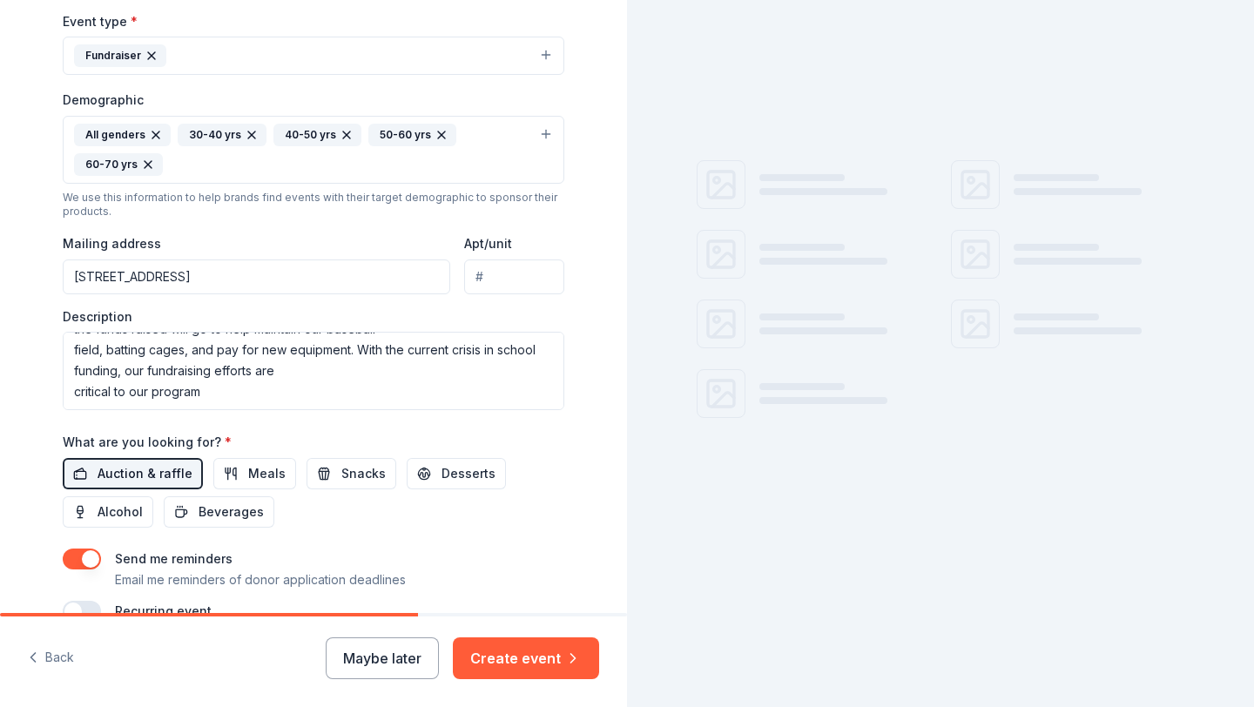
scroll to position [500, 0]
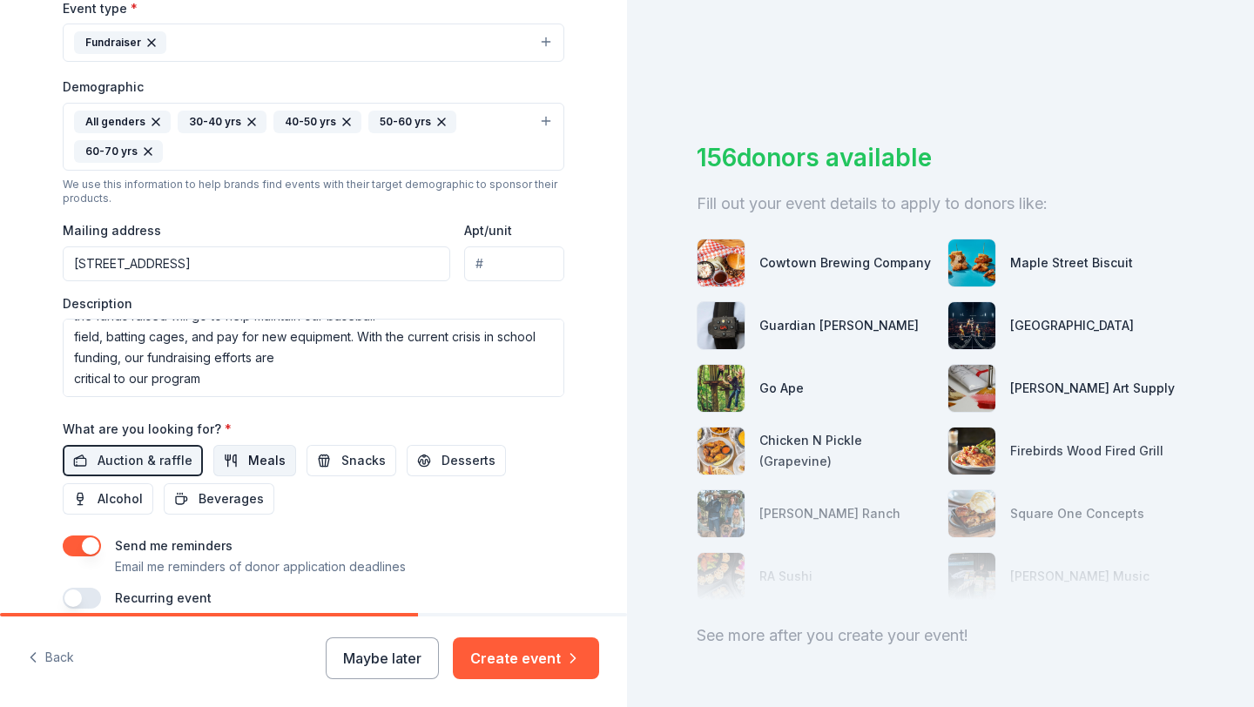
click at [235, 454] on button "Meals" at bounding box center [254, 460] width 83 height 31
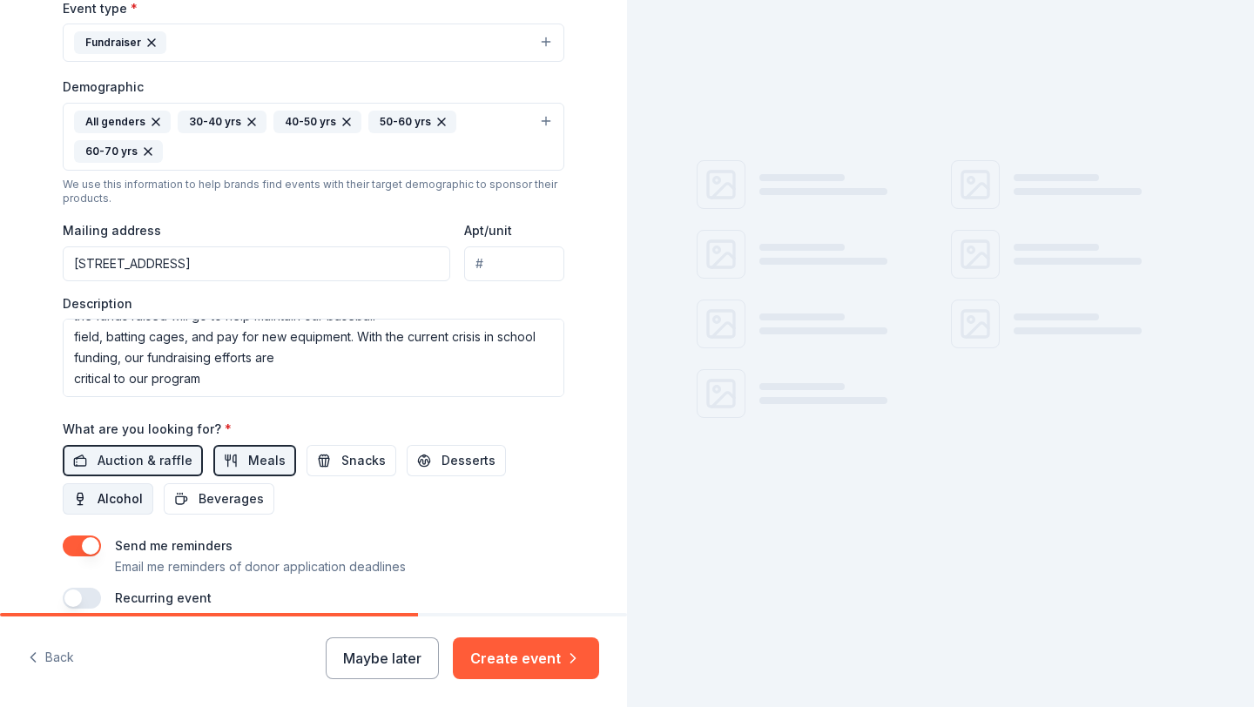
click at [112, 493] on span "Alcohol" at bounding box center [119, 498] width 45 height 21
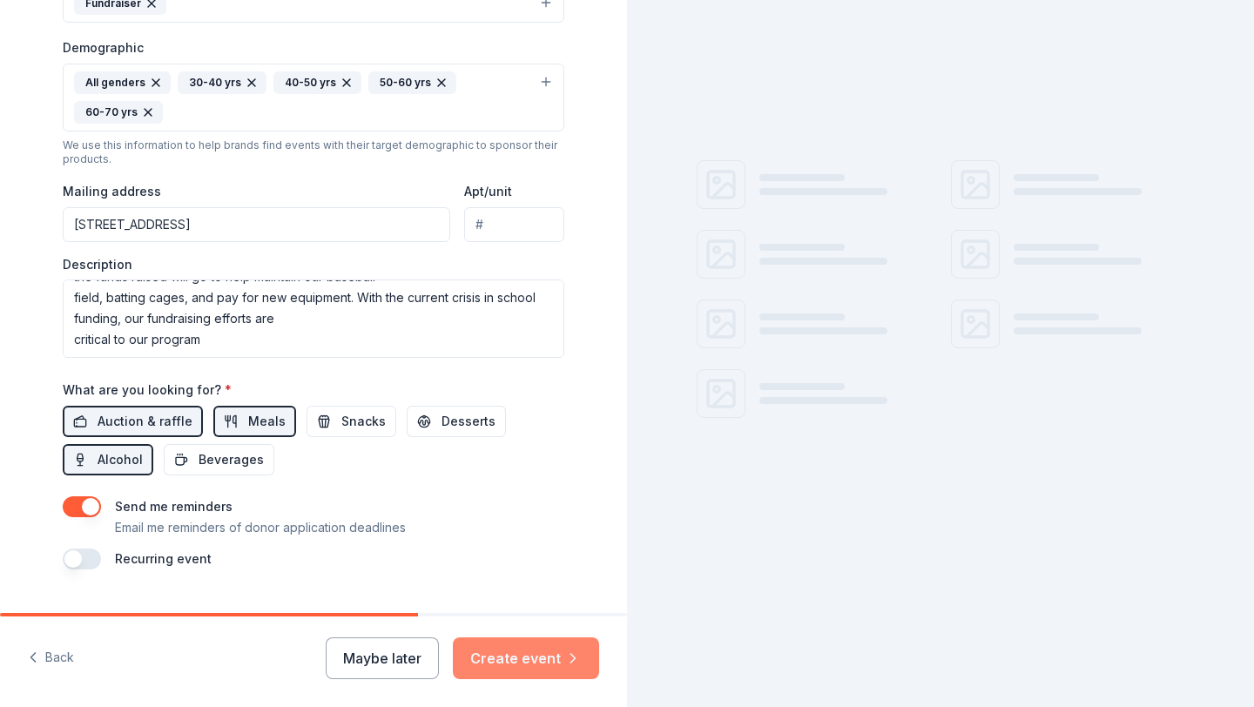
click at [521, 656] on button "Create event" at bounding box center [526, 658] width 146 height 42
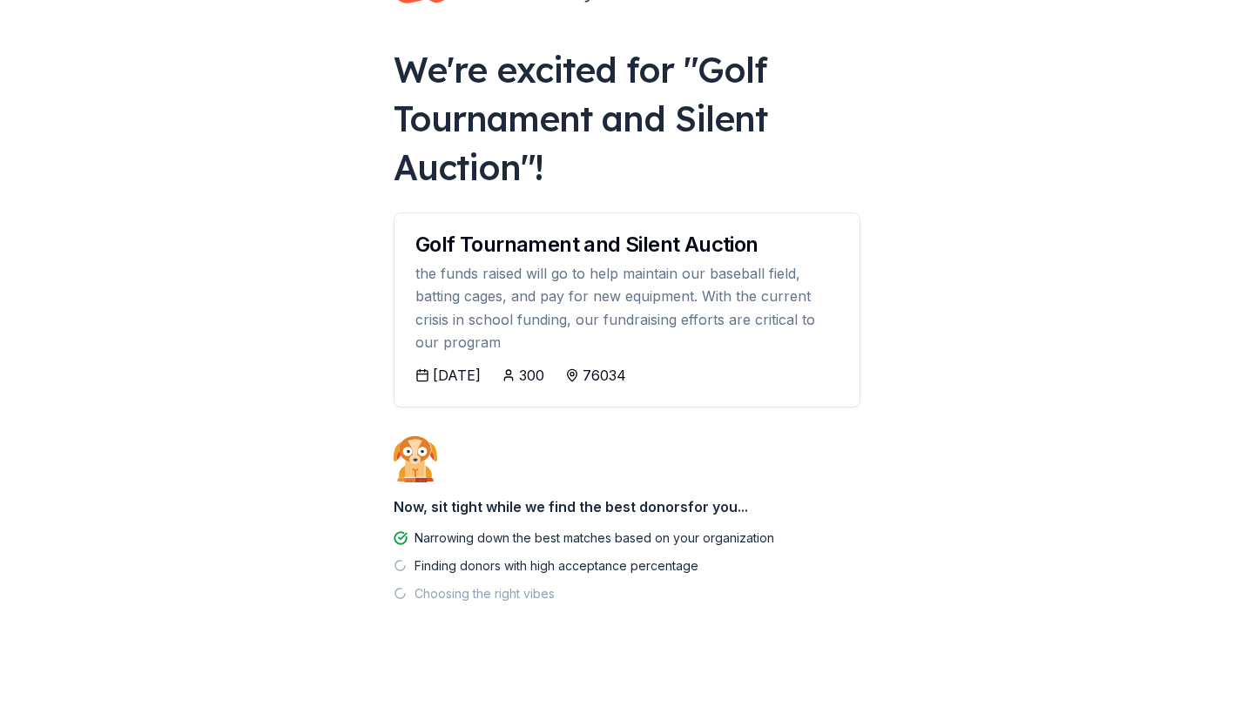
scroll to position [77, 0]
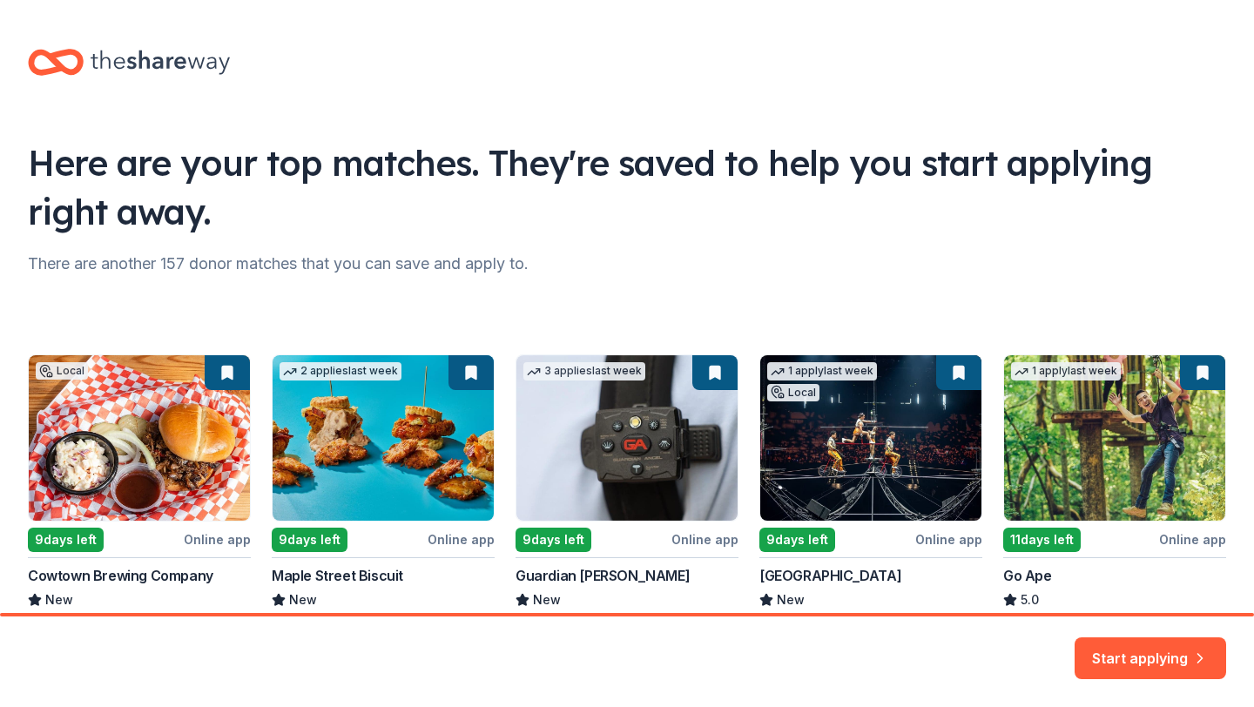
click at [127, 463] on div "Local 9 days left Online app Cowtown Brewing Company New Gift card(s), beer tas…" at bounding box center [627, 501] width 1198 height 294
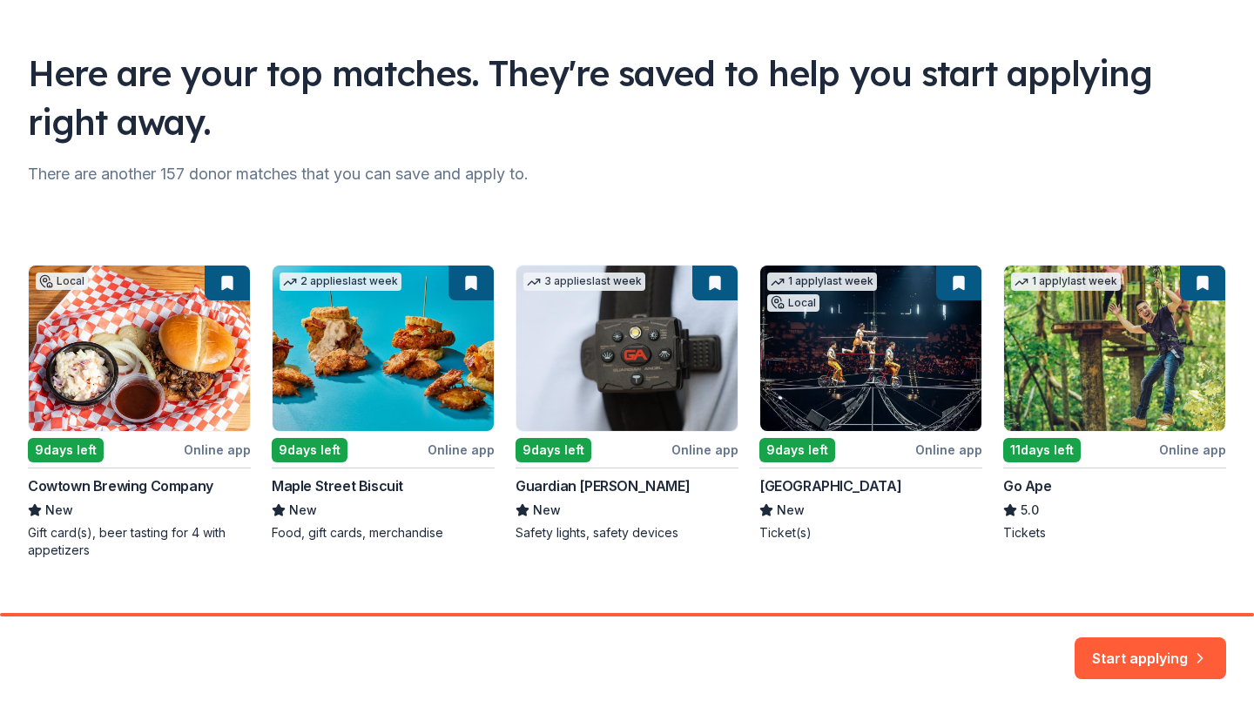
scroll to position [107, 0]
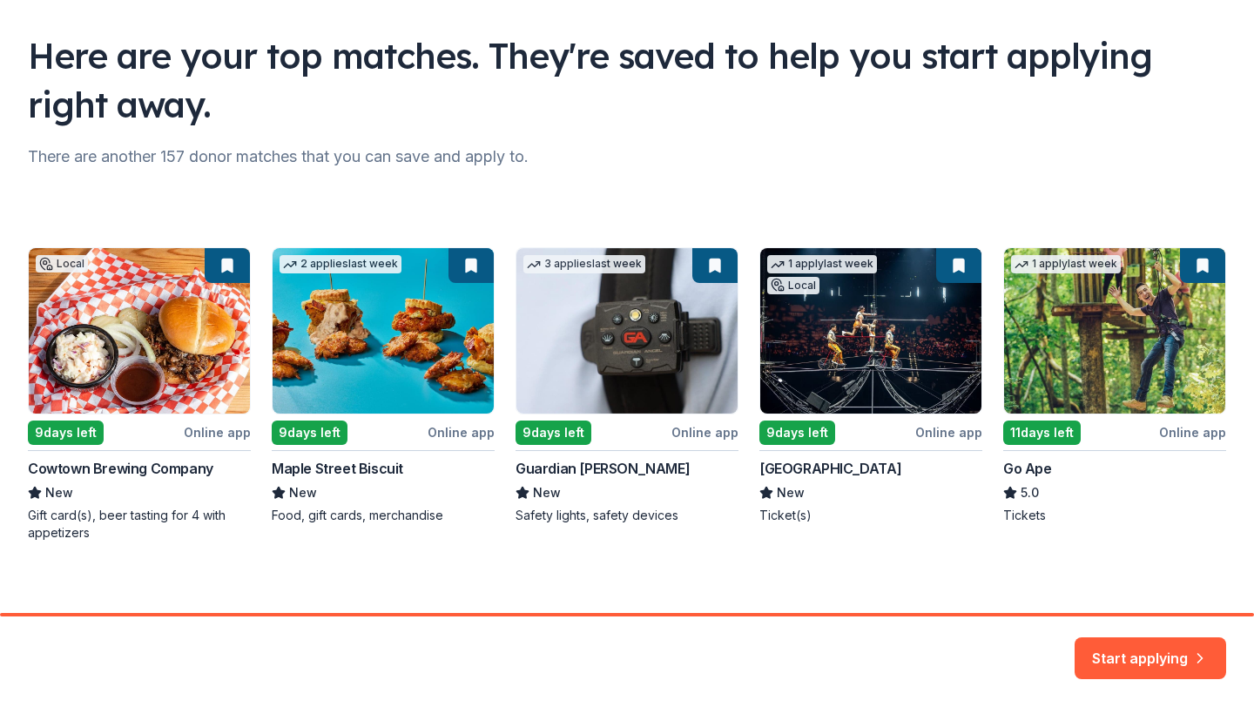
click at [67, 434] on div "Local 9 days left Online app Cowtown Brewing Company New Gift card(s), beer tas…" at bounding box center [627, 394] width 1198 height 294
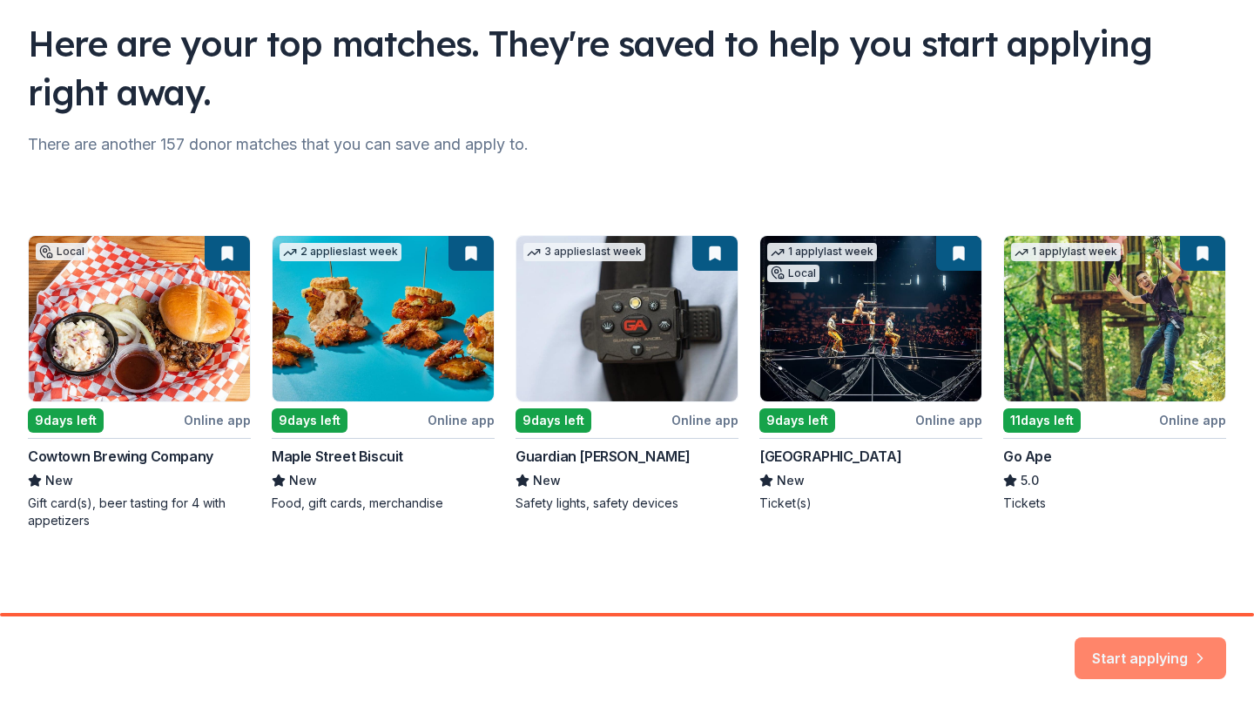
click at [1120, 659] on button "Start applying" at bounding box center [1149, 648] width 151 height 42
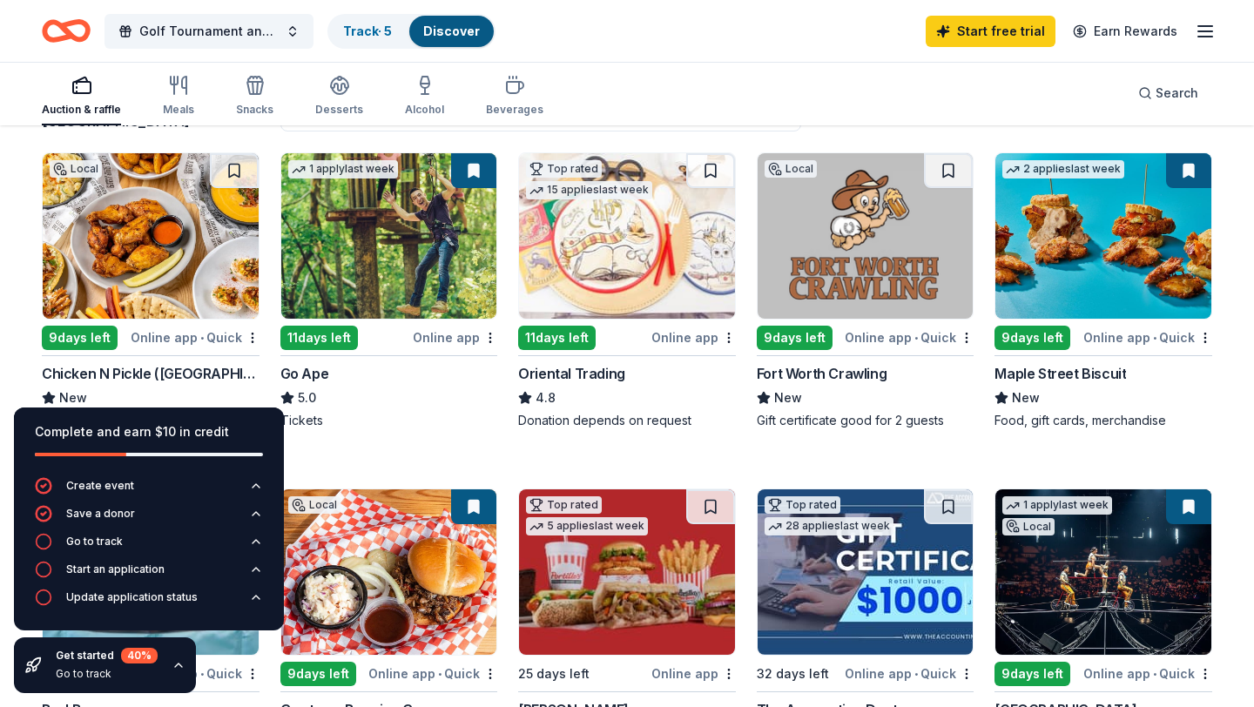
scroll to position [164, 0]
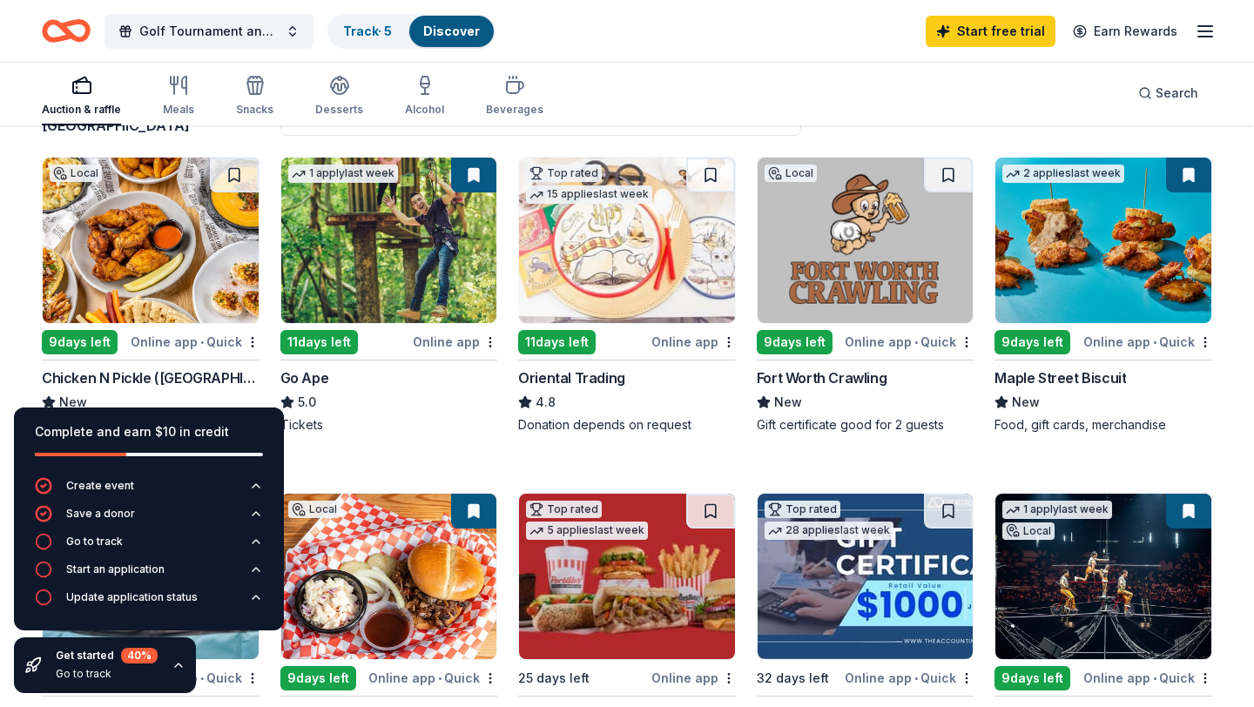
click at [890, 264] on img at bounding box center [865, 240] width 216 height 165
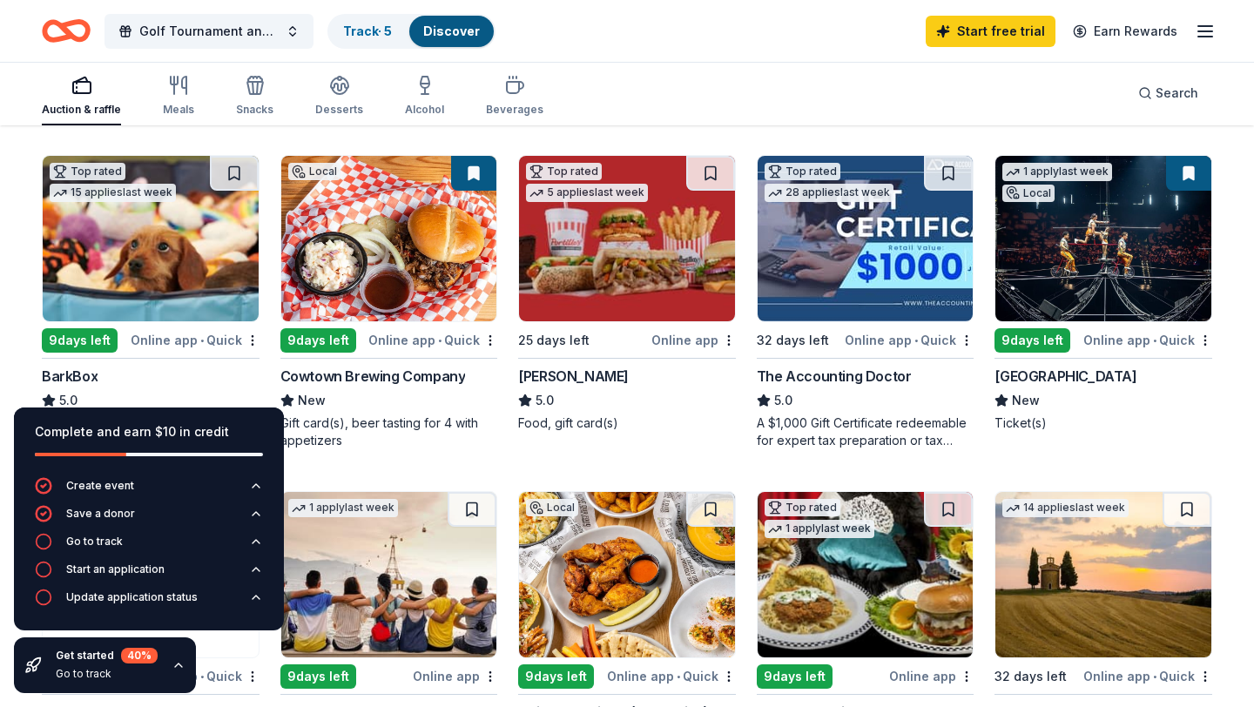
scroll to position [505, 0]
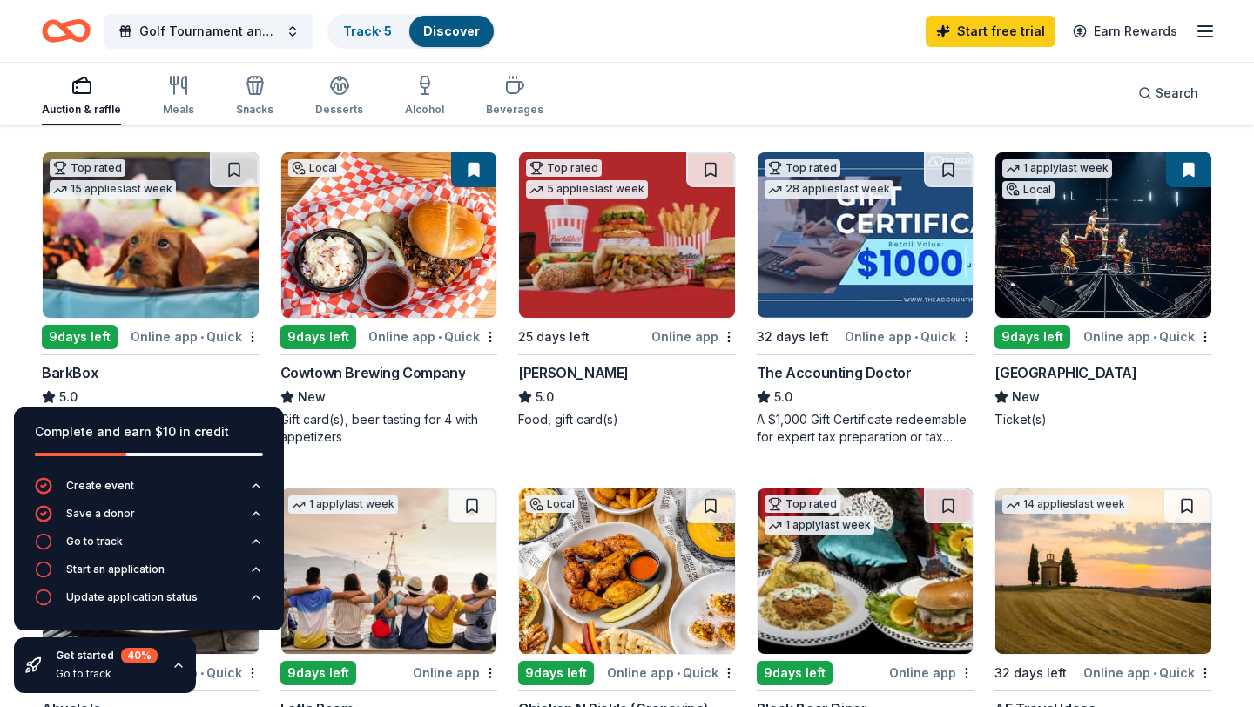
click at [1116, 242] on img at bounding box center [1103, 234] width 216 height 165
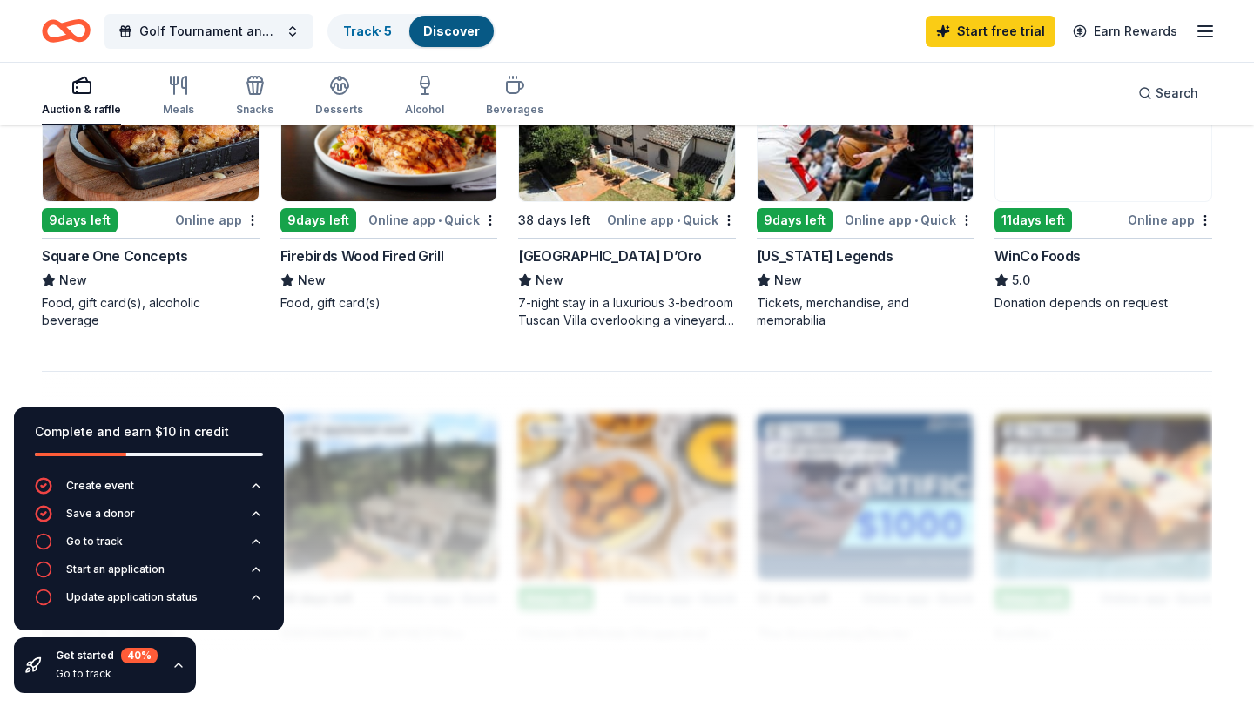
scroll to position [1316, 0]
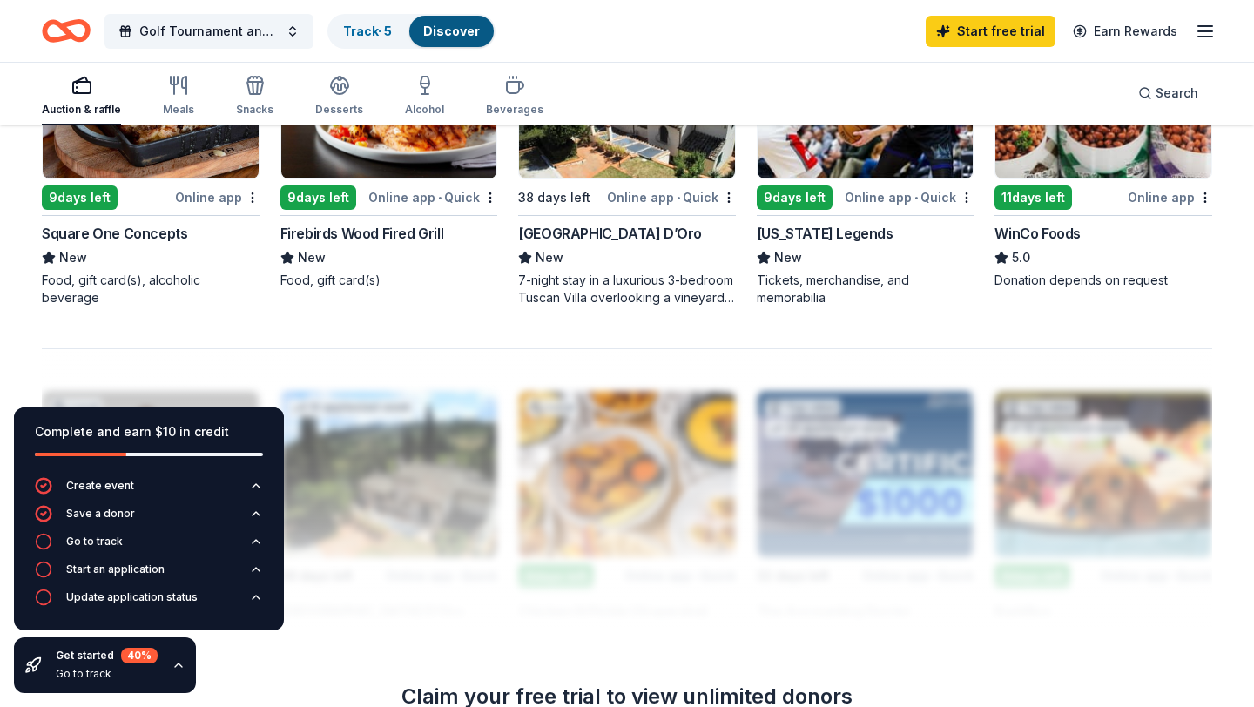
click at [368, 160] on img at bounding box center [389, 95] width 216 height 165
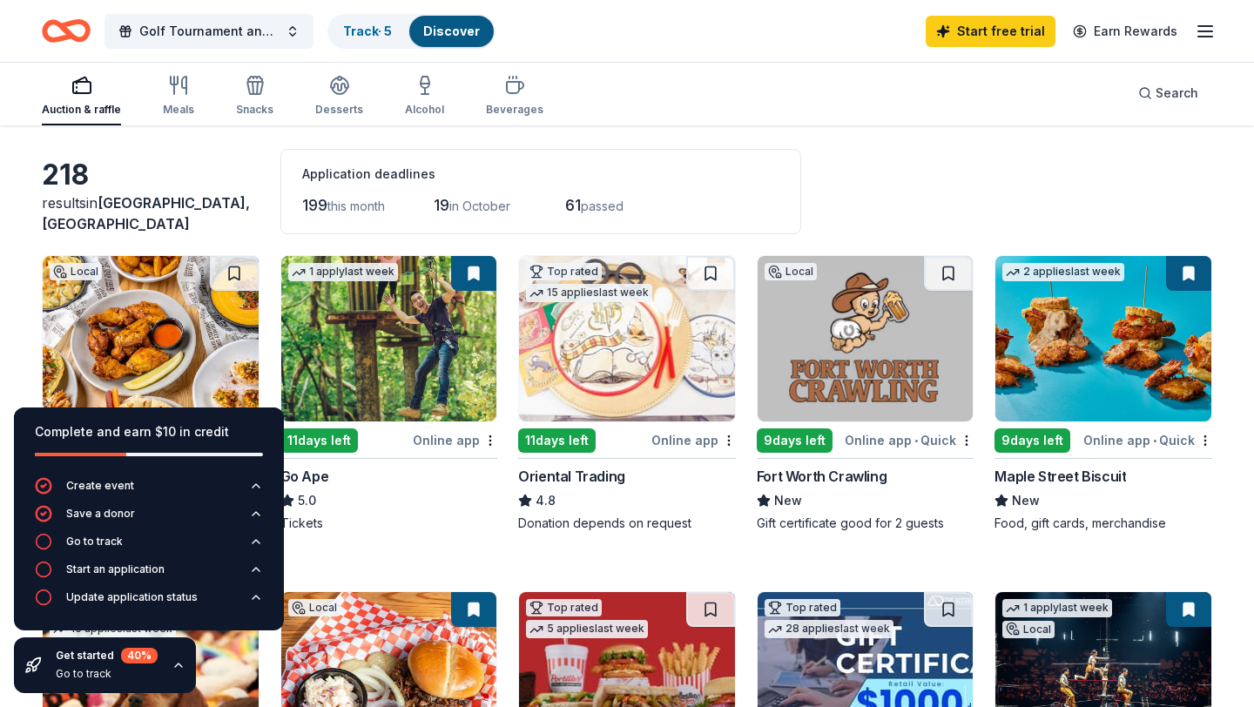
scroll to position [0, 0]
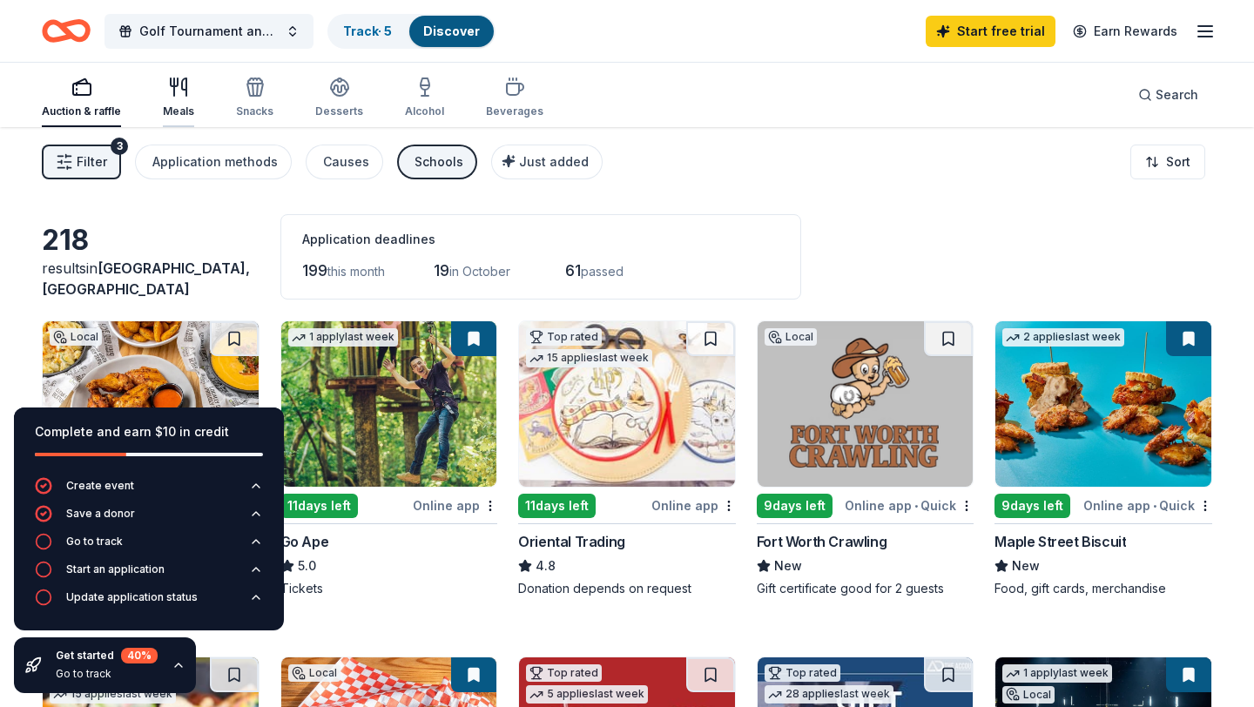
click at [190, 97] on div "Meals" at bounding box center [178, 98] width 31 height 42
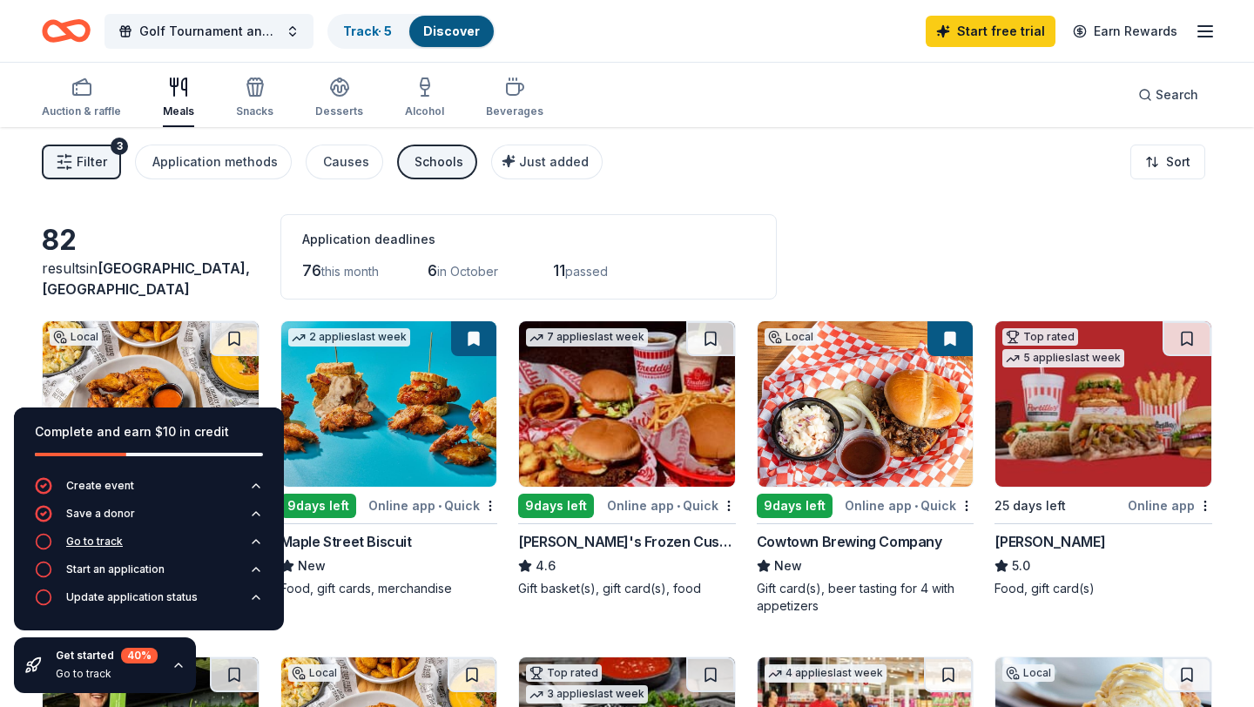
click at [104, 535] on div "Go to track" at bounding box center [94, 542] width 57 height 14
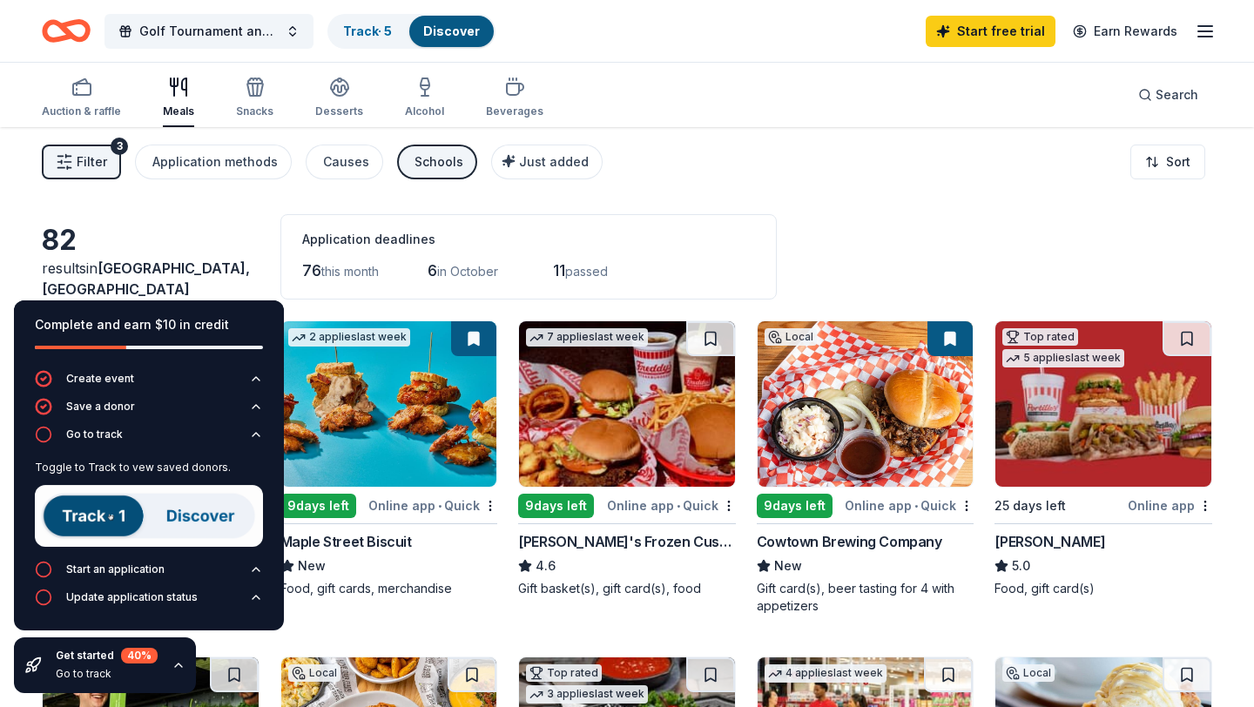
click at [110, 523] on img at bounding box center [149, 516] width 228 height 62
click at [118, 518] on img at bounding box center [149, 516] width 228 height 62
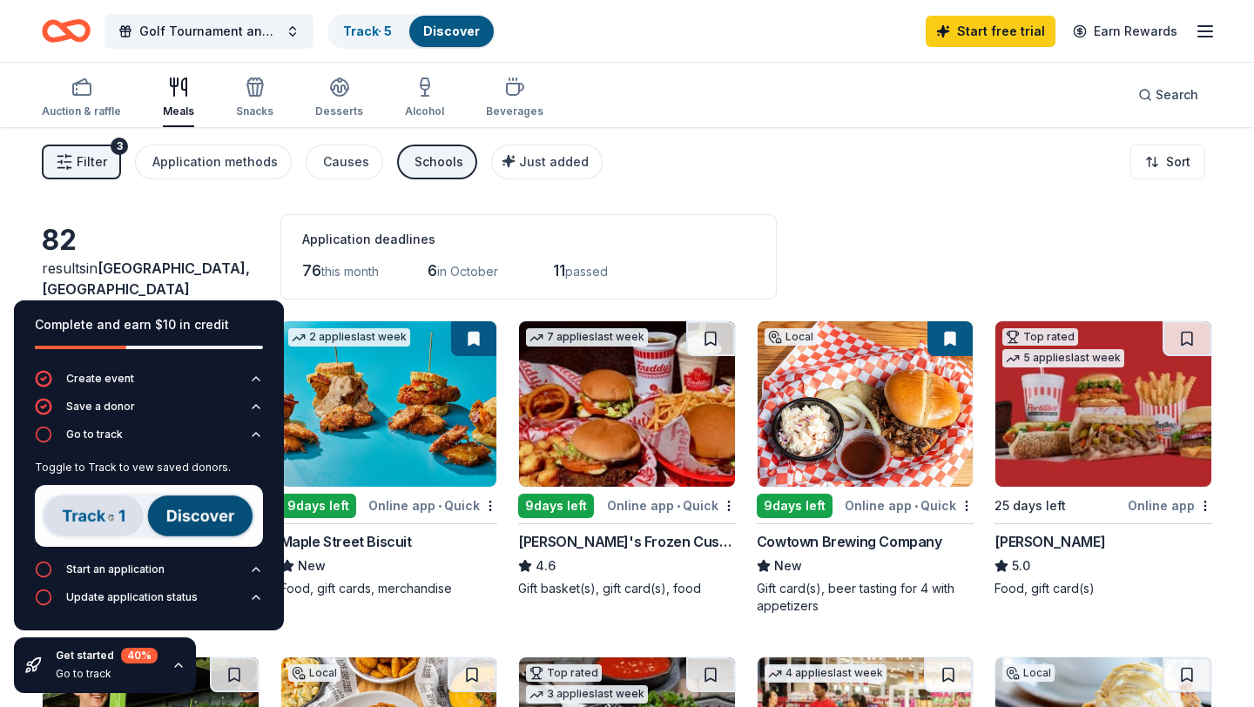
click at [118, 518] on img at bounding box center [149, 516] width 228 height 62
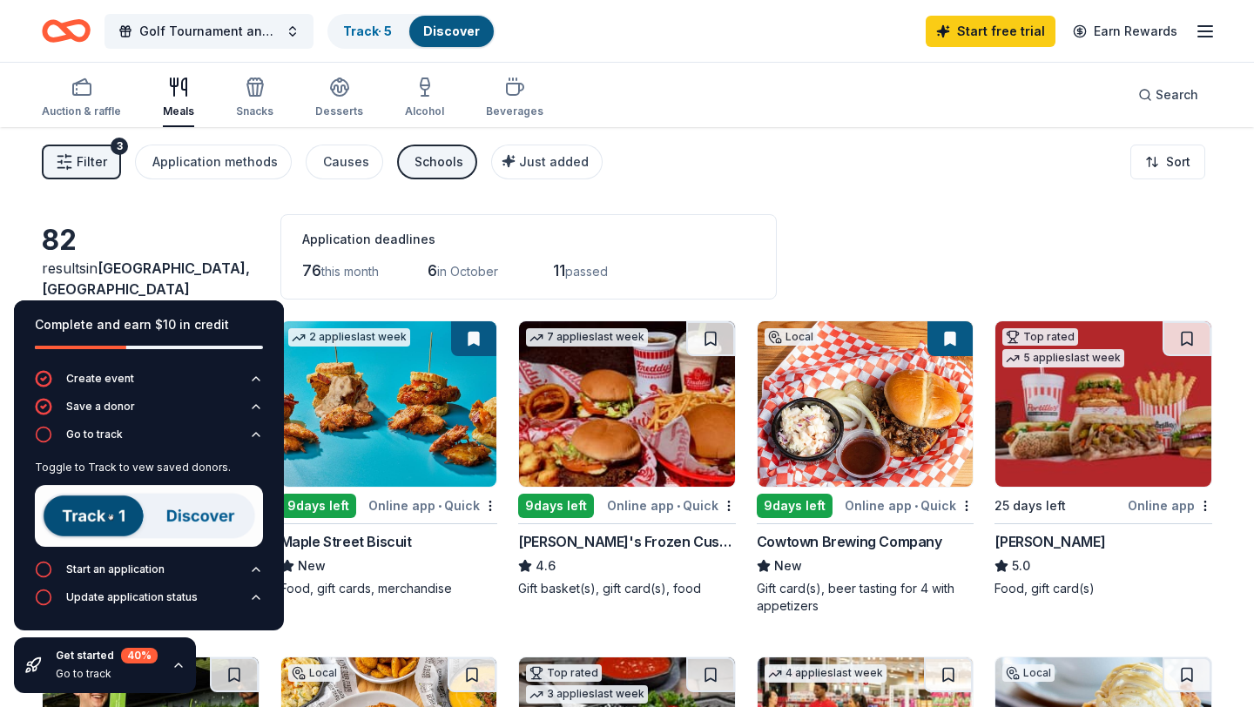
click at [208, 509] on img at bounding box center [149, 516] width 228 height 62
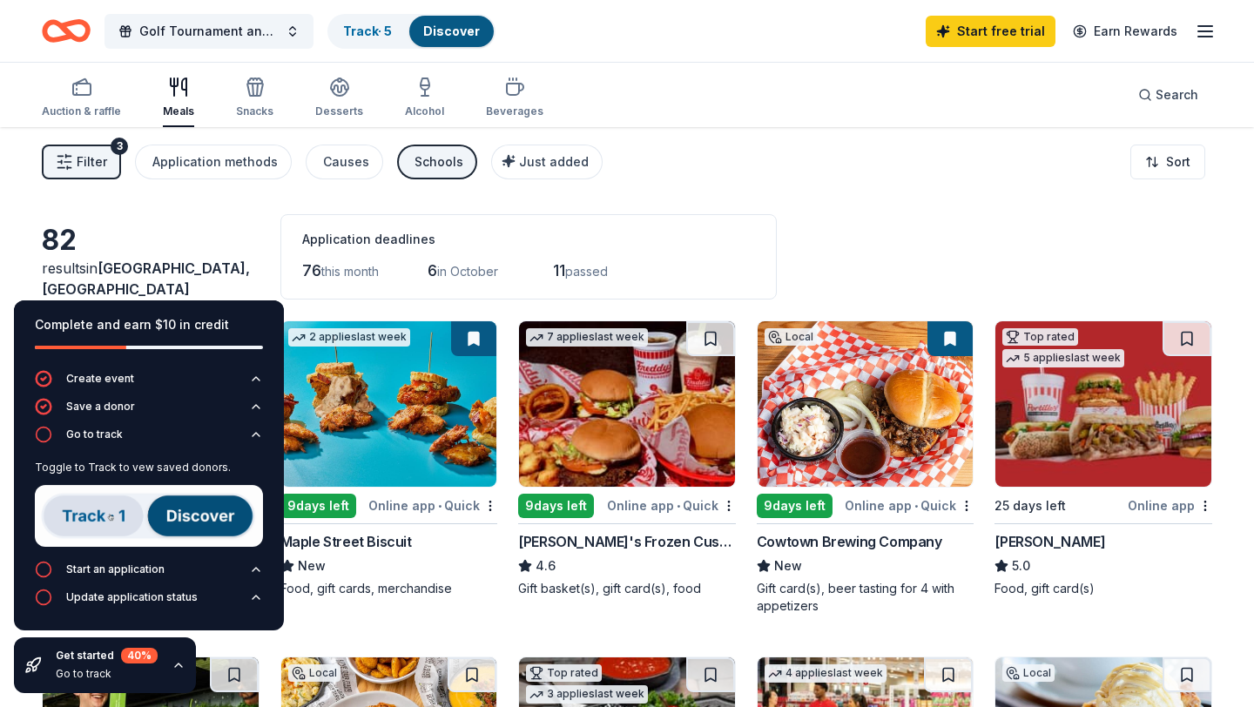
click at [116, 508] on img at bounding box center [149, 516] width 228 height 62
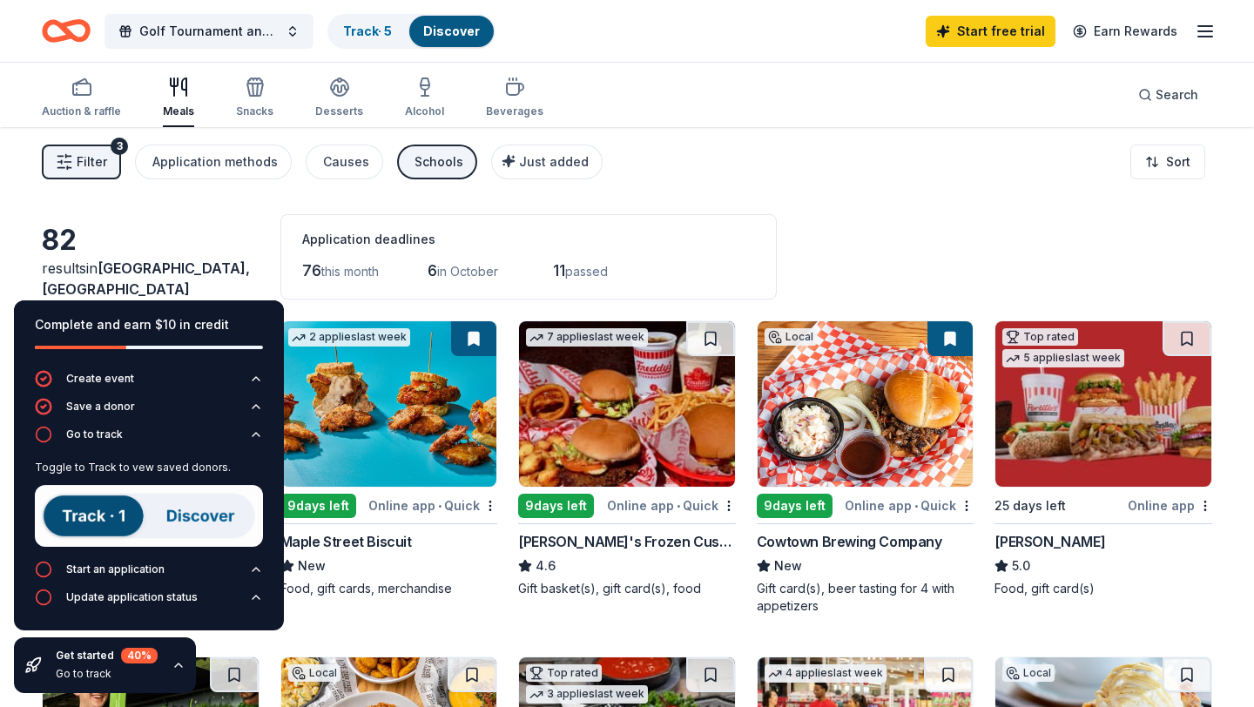
click at [116, 508] on img at bounding box center [149, 516] width 228 height 62
click at [130, 422] on button "Save a donor" at bounding box center [149, 412] width 228 height 28
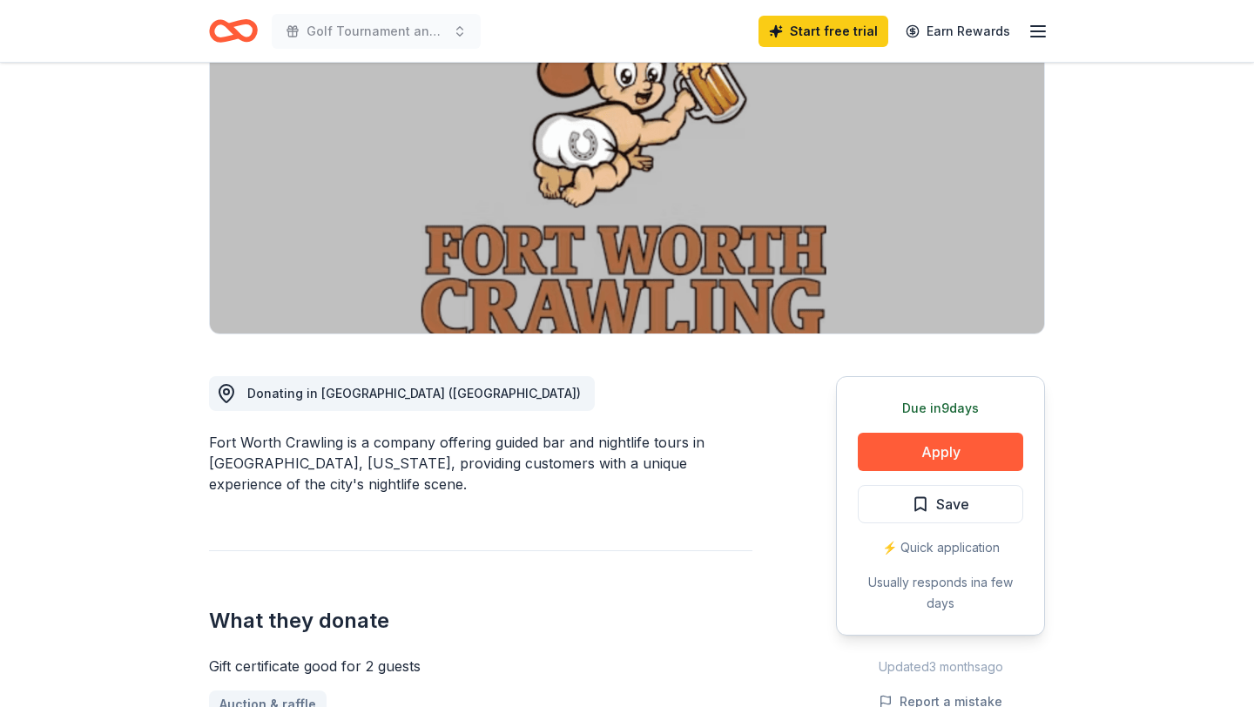
scroll to position [196, 0]
click at [938, 455] on button "Apply" at bounding box center [939, 451] width 165 height 38
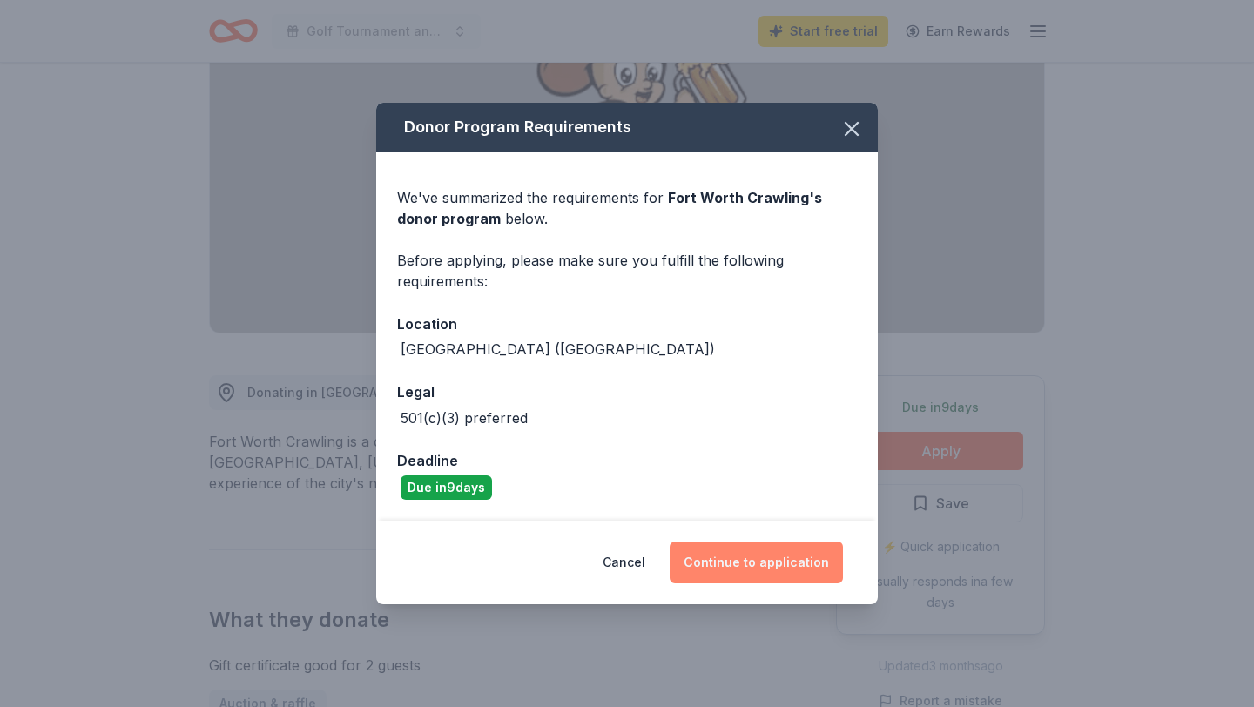
click at [746, 566] on button "Continue to application" at bounding box center [755, 562] width 173 height 42
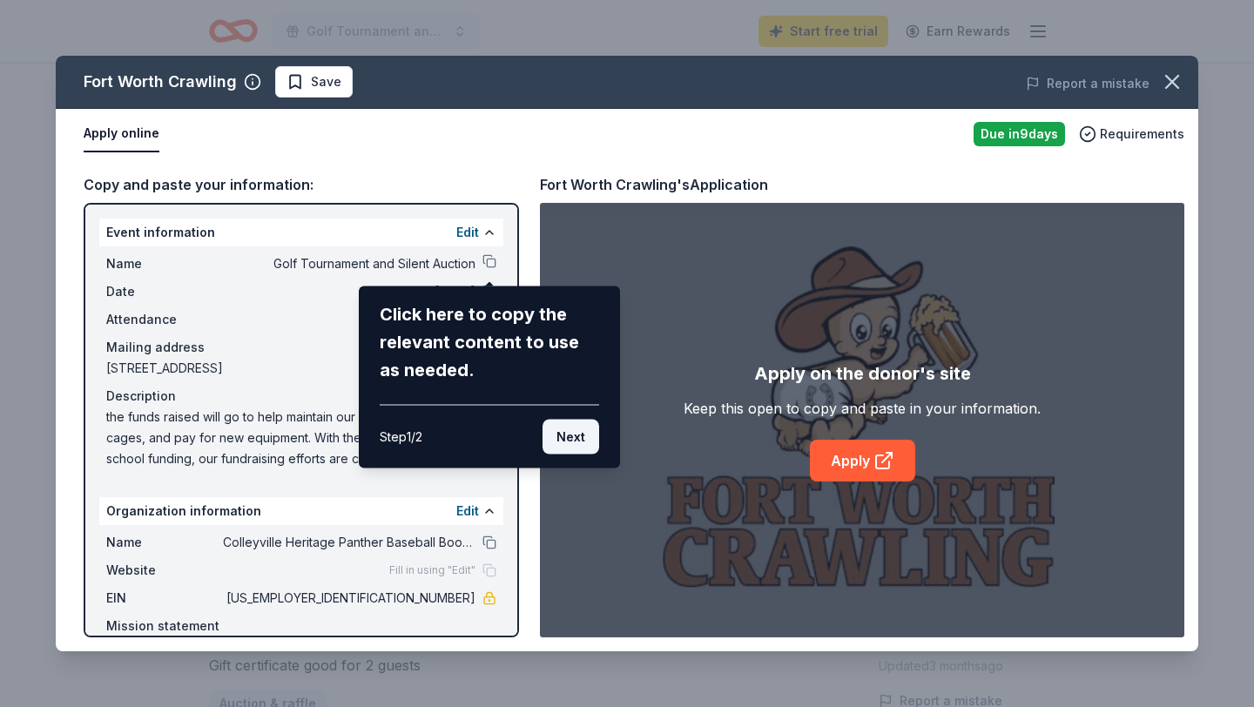
click at [567, 434] on button "Next" at bounding box center [570, 437] width 57 height 35
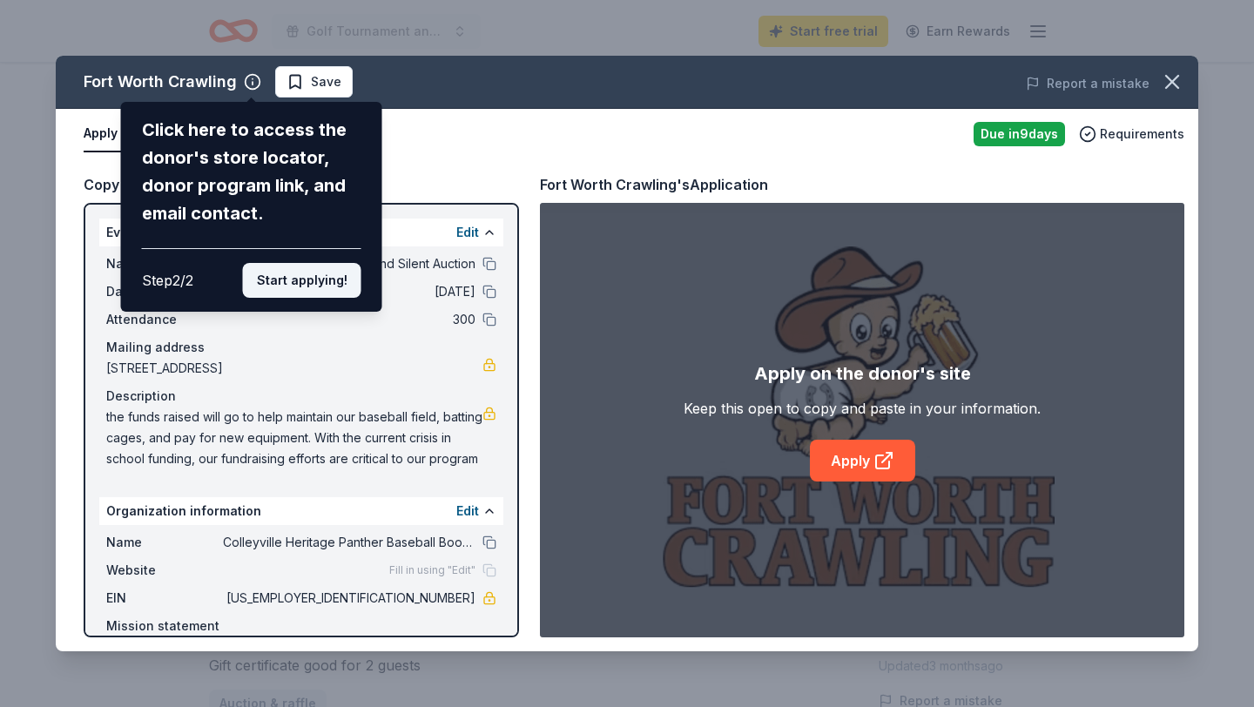
click at [314, 278] on button "Start applying!" at bounding box center [302, 280] width 118 height 35
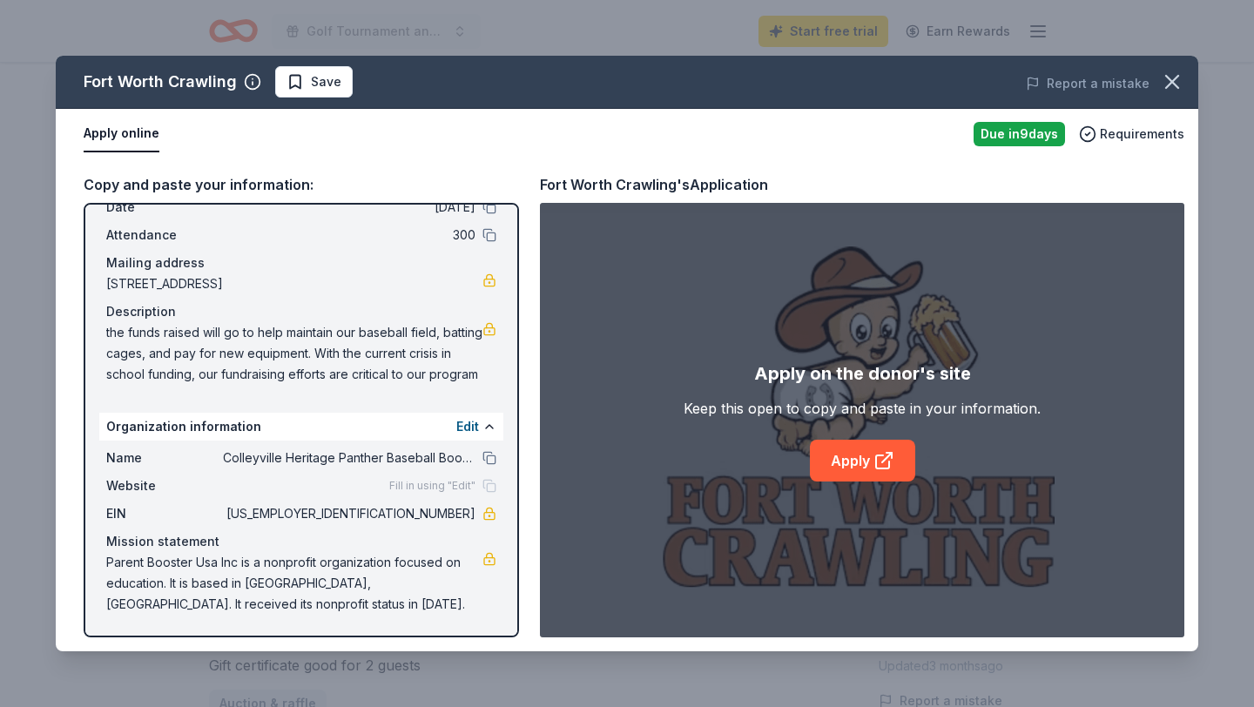
scroll to position [84, 0]
click at [847, 464] on link "Apply" at bounding box center [862, 461] width 105 height 42
click at [1179, 83] on icon "button" at bounding box center [1172, 82] width 24 height 24
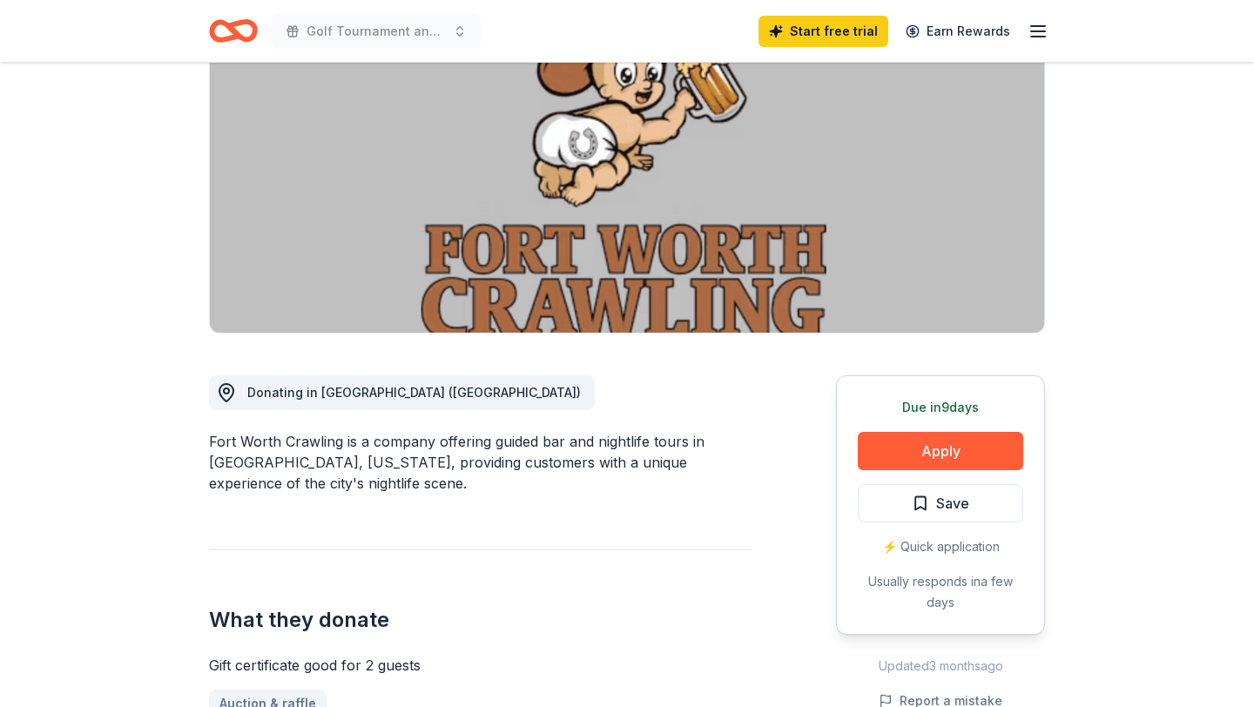
scroll to position [0, 0]
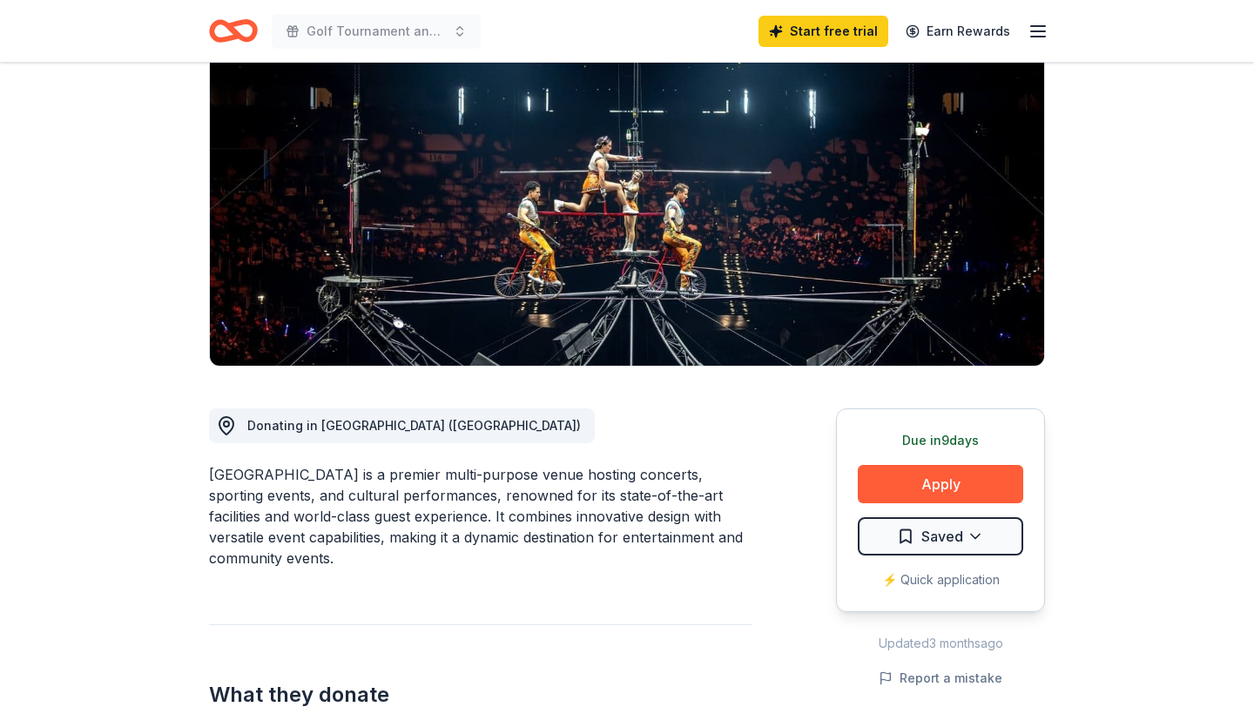
scroll to position [176, 0]
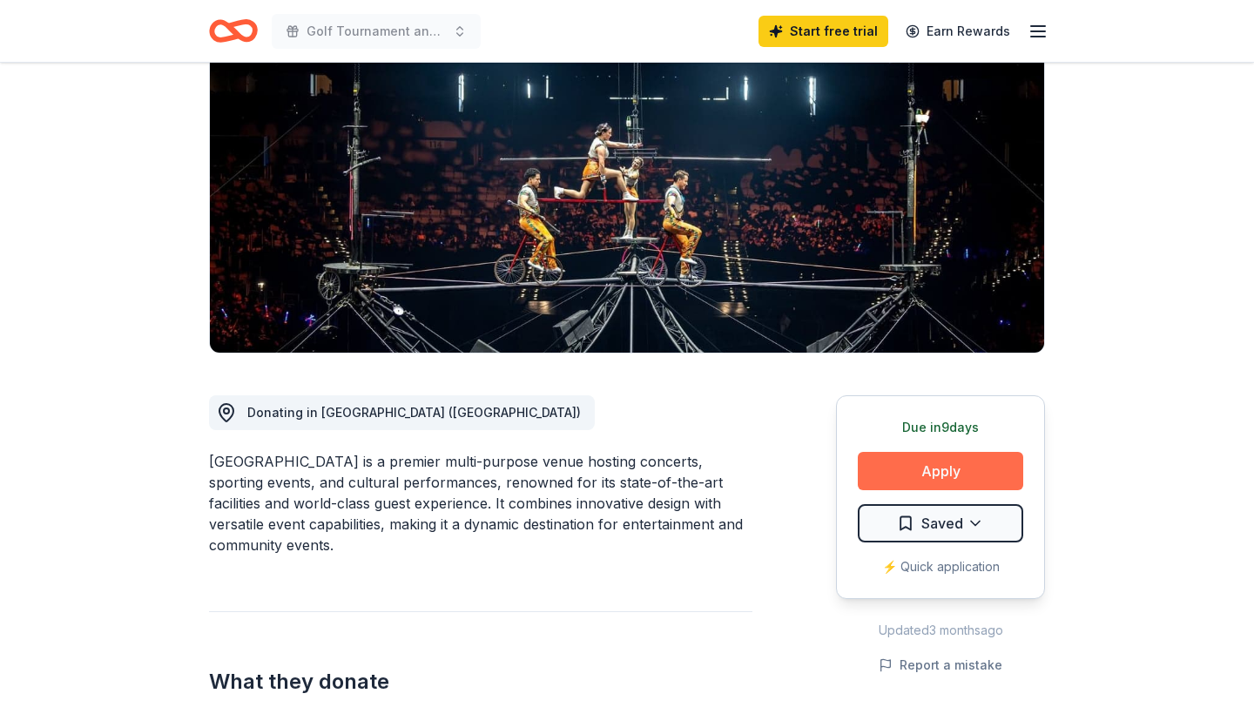
click at [953, 473] on button "Apply" at bounding box center [939, 471] width 165 height 38
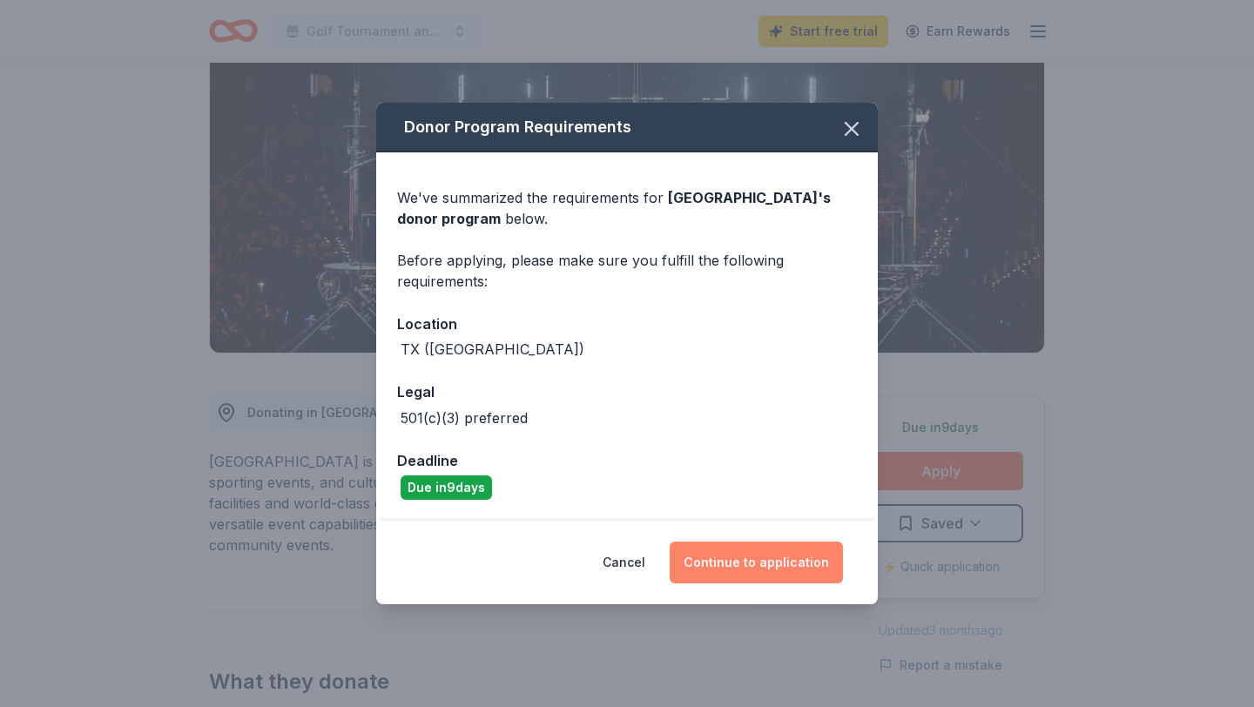
click at [758, 560] on button "Continue to application" at bounding box center [755, 562] width 173 height 42
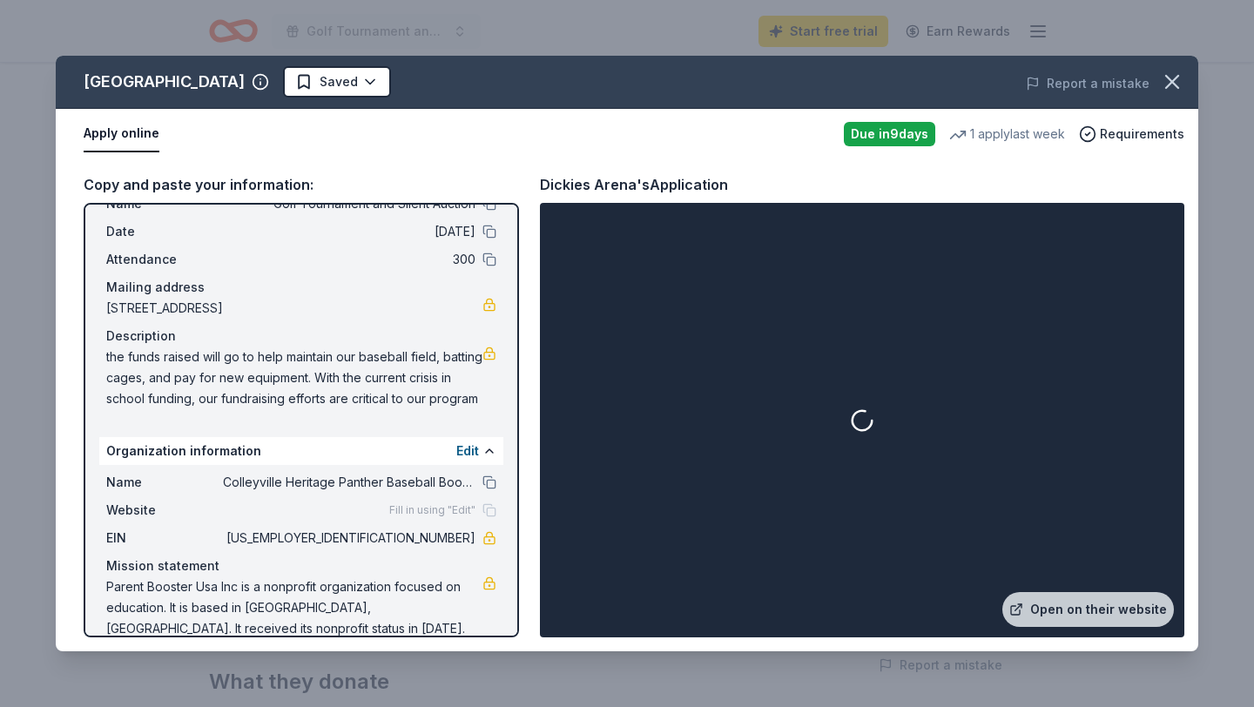
scroll to position [84, 0]
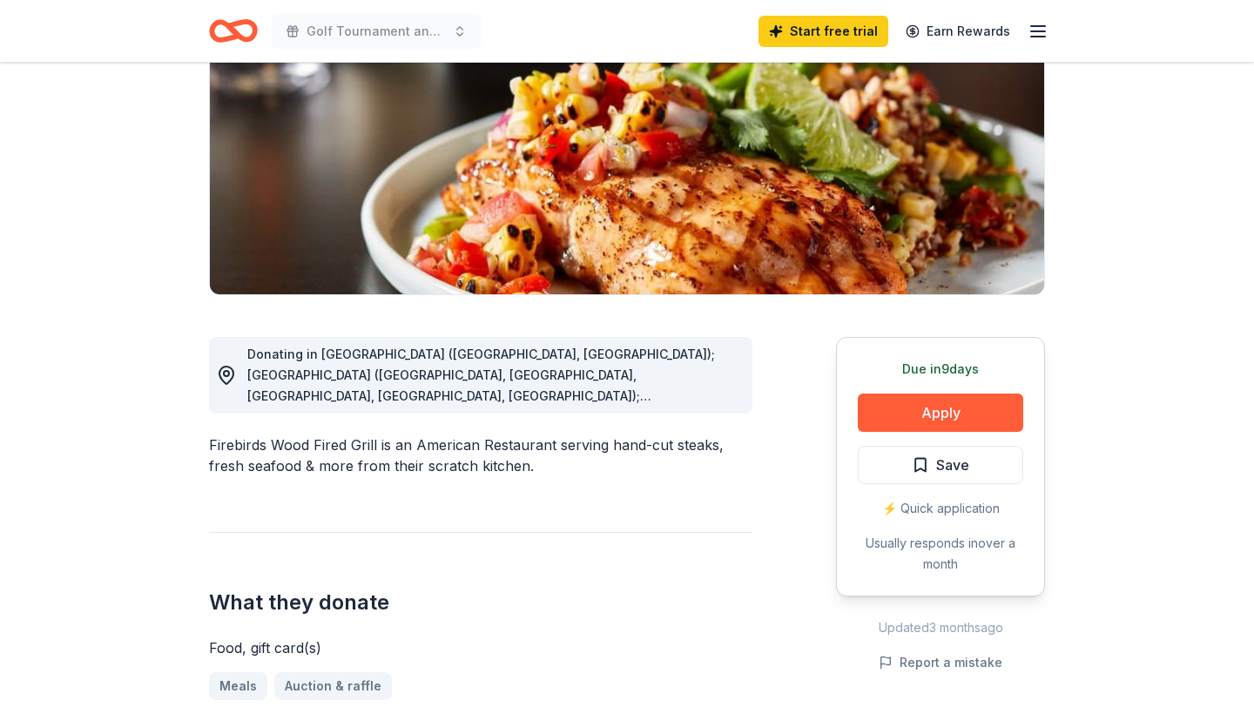
scroll to position [236, 0]
